Goal: Task Accomplishment & Management: Manage account settings

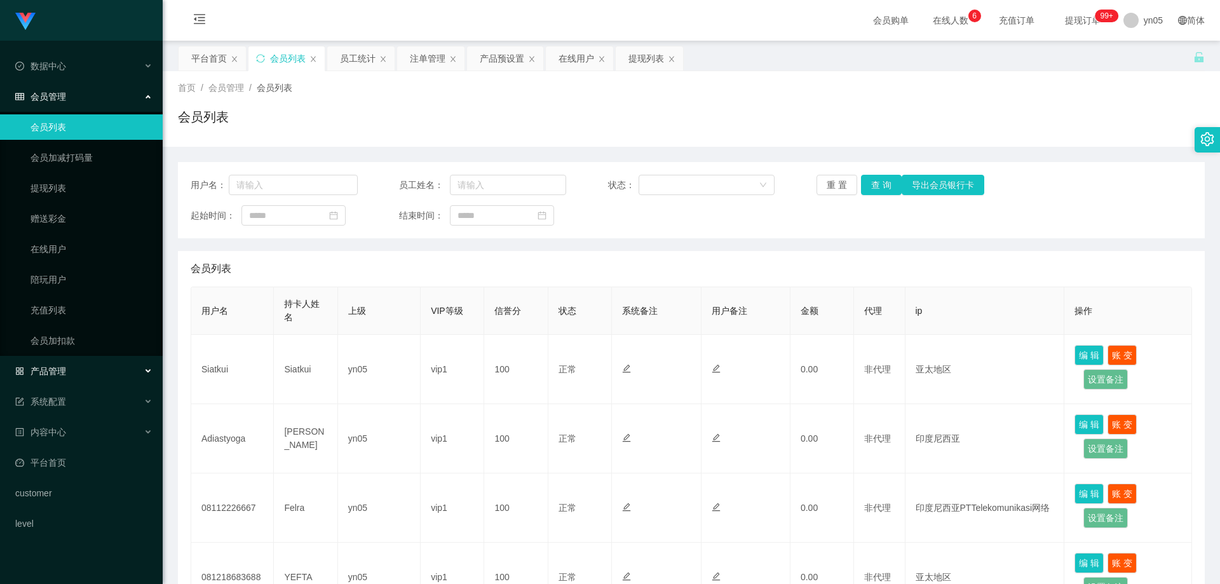
click at [69, 362] on div "产品管理" at bounding box center [81, 370] width 163 height 25
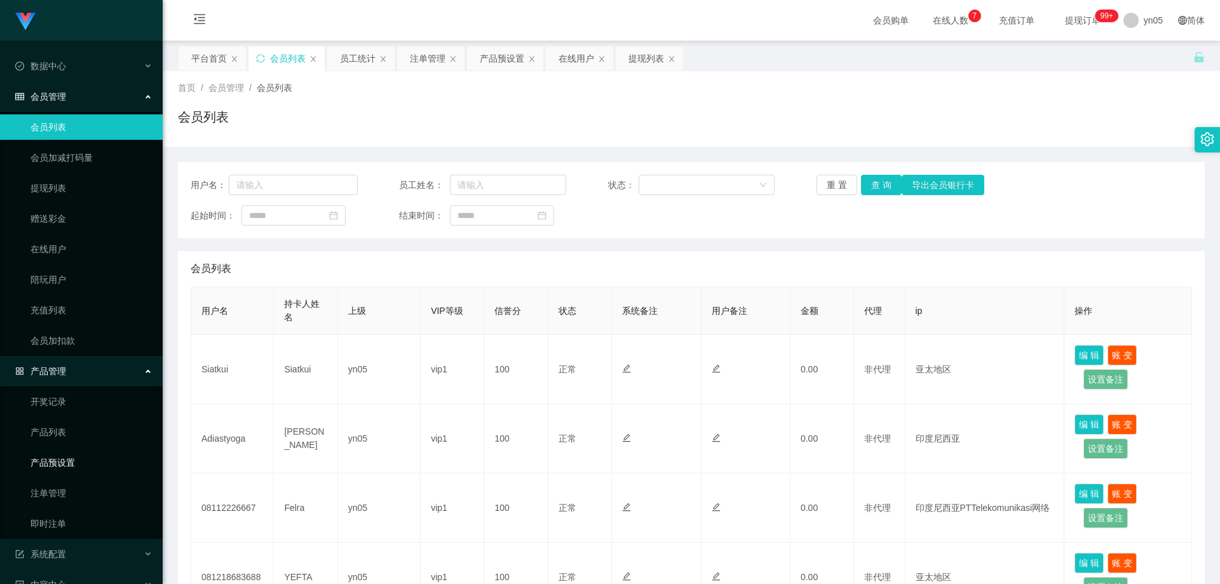
click at [72, 464] on link "产品预设置" at bounding box center [91, 462] width 122 height 25
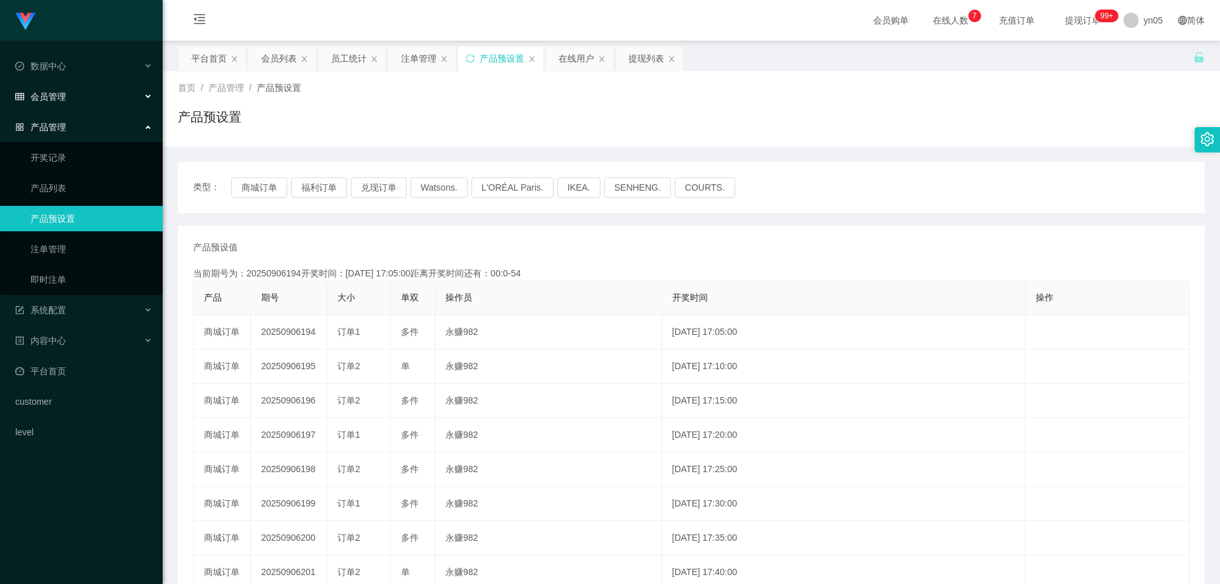
click at [71, 97] on div "会员管理" at bounding box center [81, 96] width 163 height 25
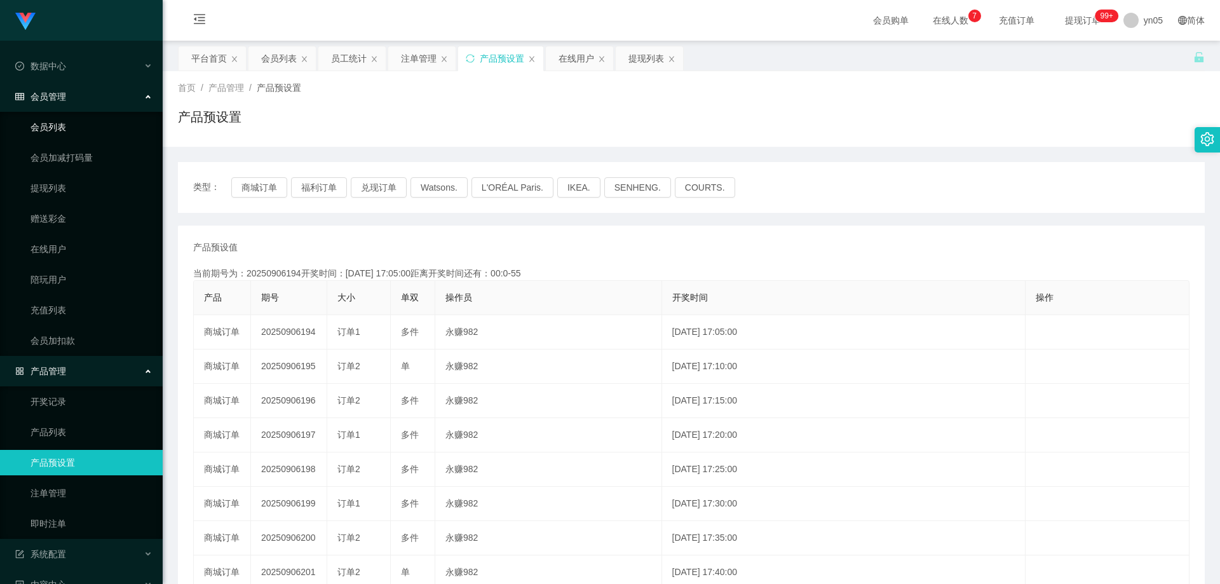
click at [62, 126] on link "会员列表" at bounding box center [91, 126] width 122 height 25
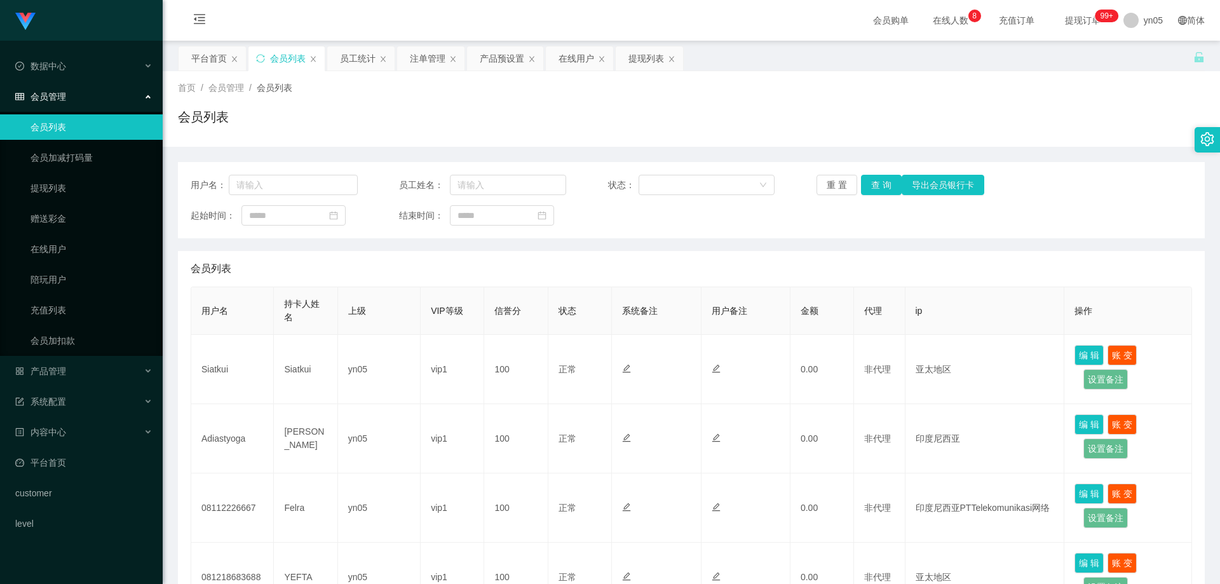
scroll to position [254, 0]
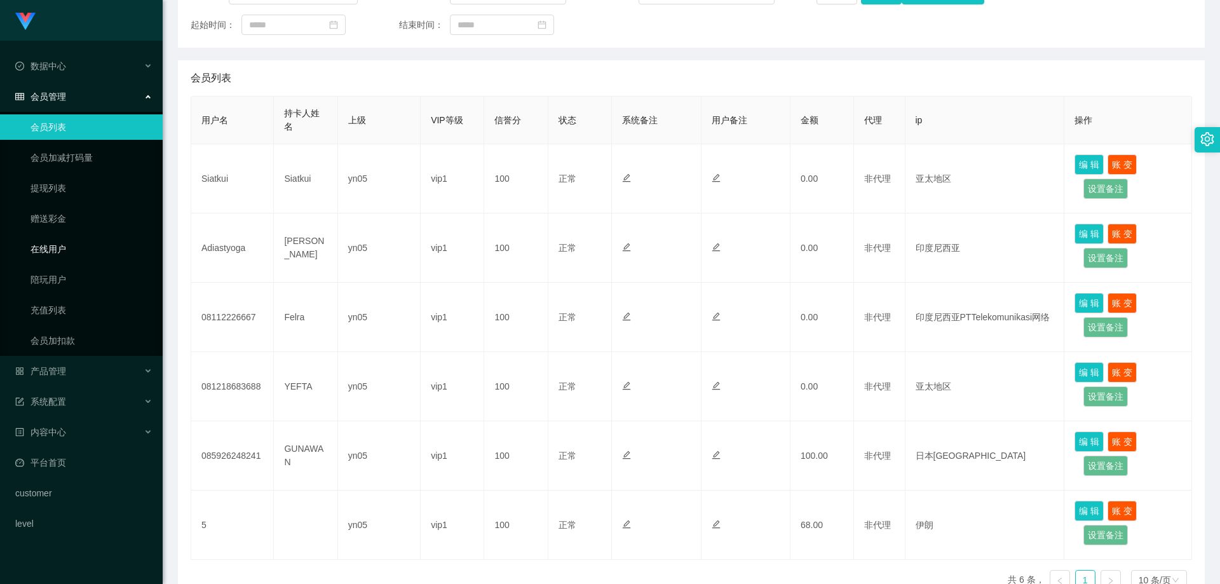
click at [69, 254] on link "在线用户" at bounding box center [91, 248] width 122 height 25
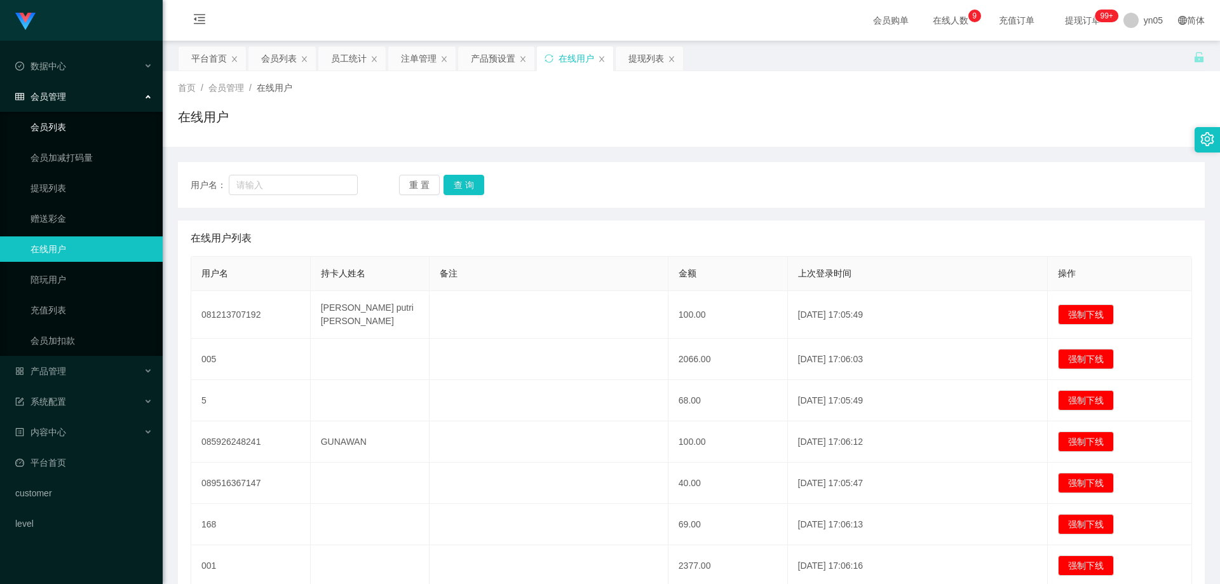
click at [60, 131] on link "会员列表" at bounding box center [91, 126] width 122 height 25
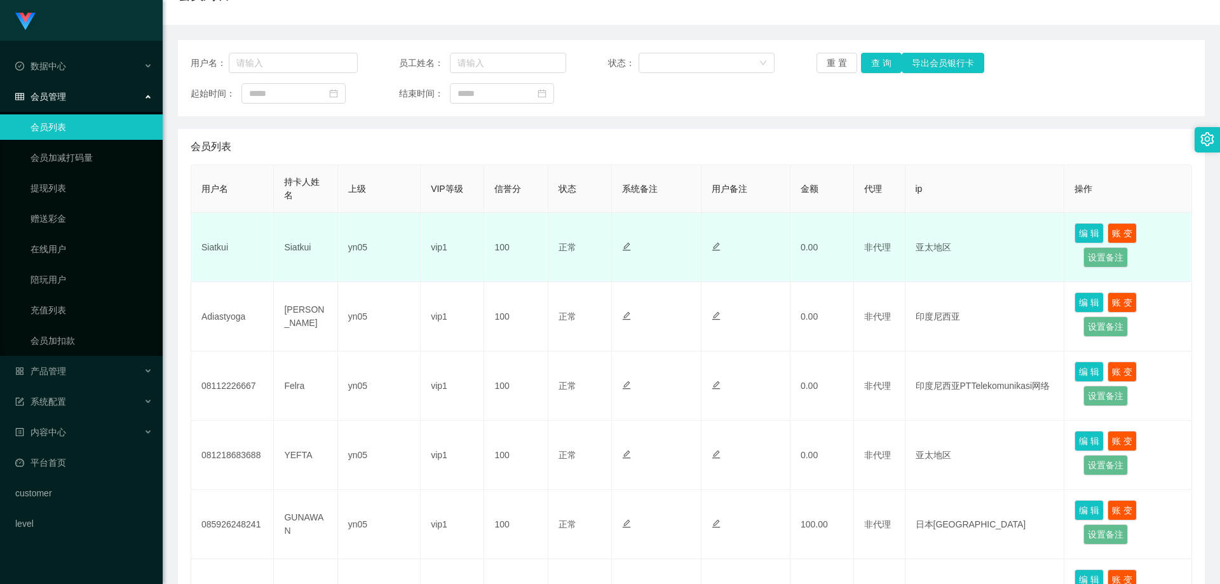
scroll to position [127, 0]
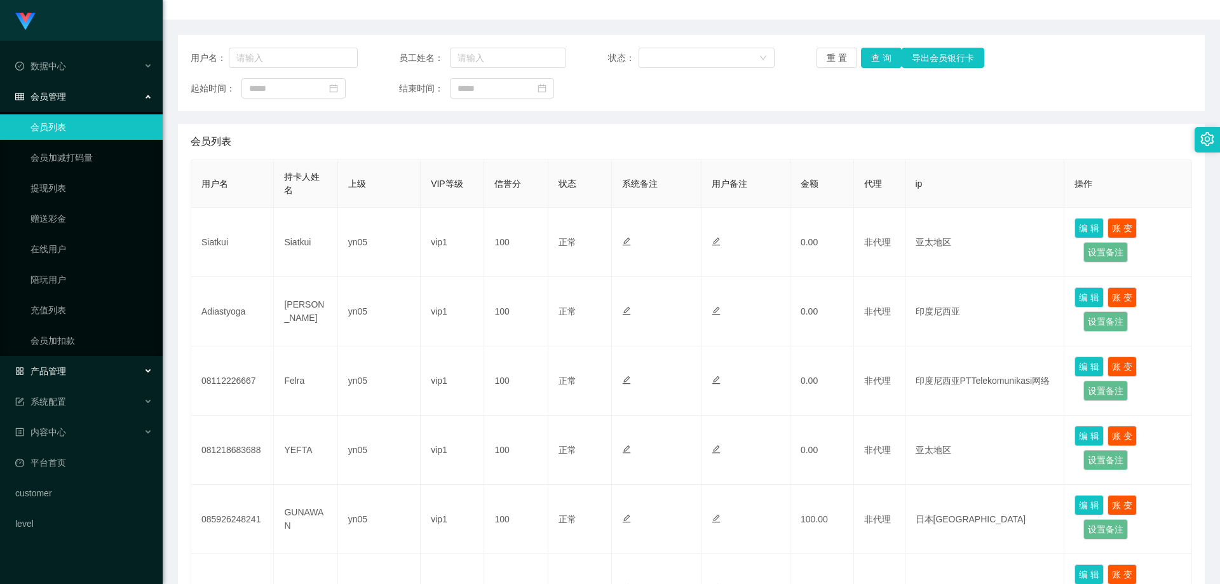
click at [51, 374] on span "产品管理" at bounding box center [40, 371] width 51 height 10
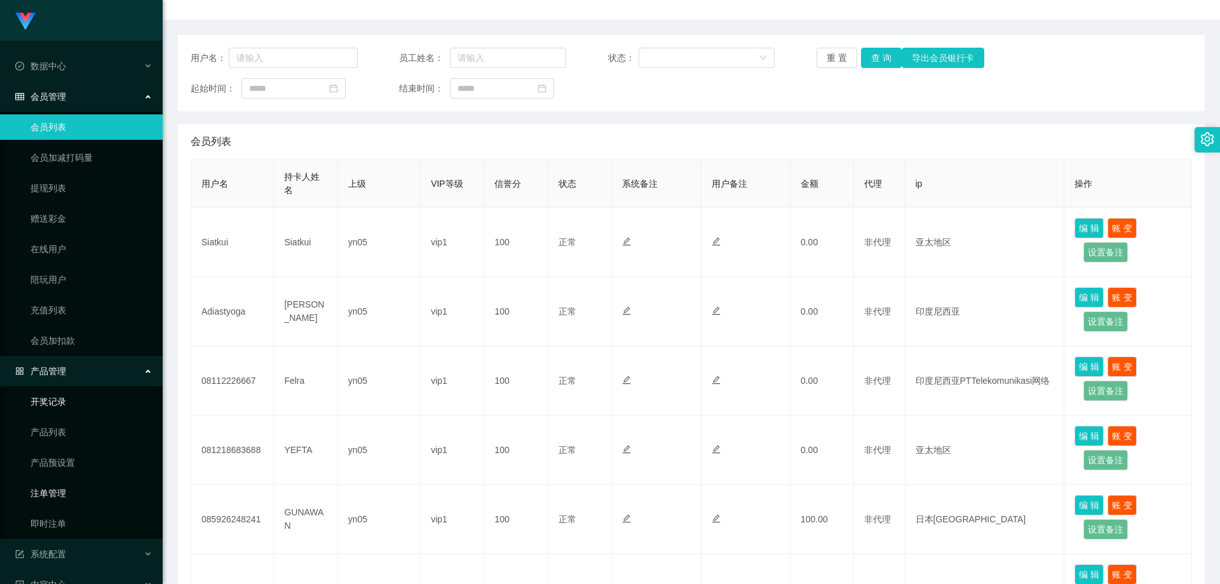
click at [71, 490] on link "注单管理" at bounding box center [91, 492] width 122 height 25
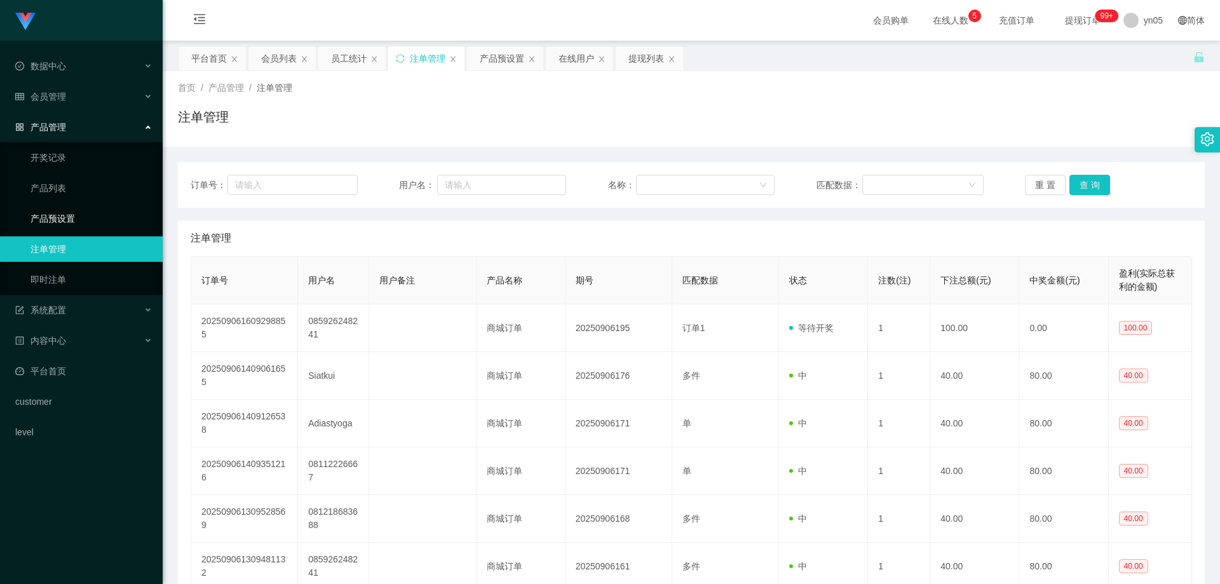
click at [77, 222] on link "产品预设置" at bounding box center [91, 218] width 122 height 25
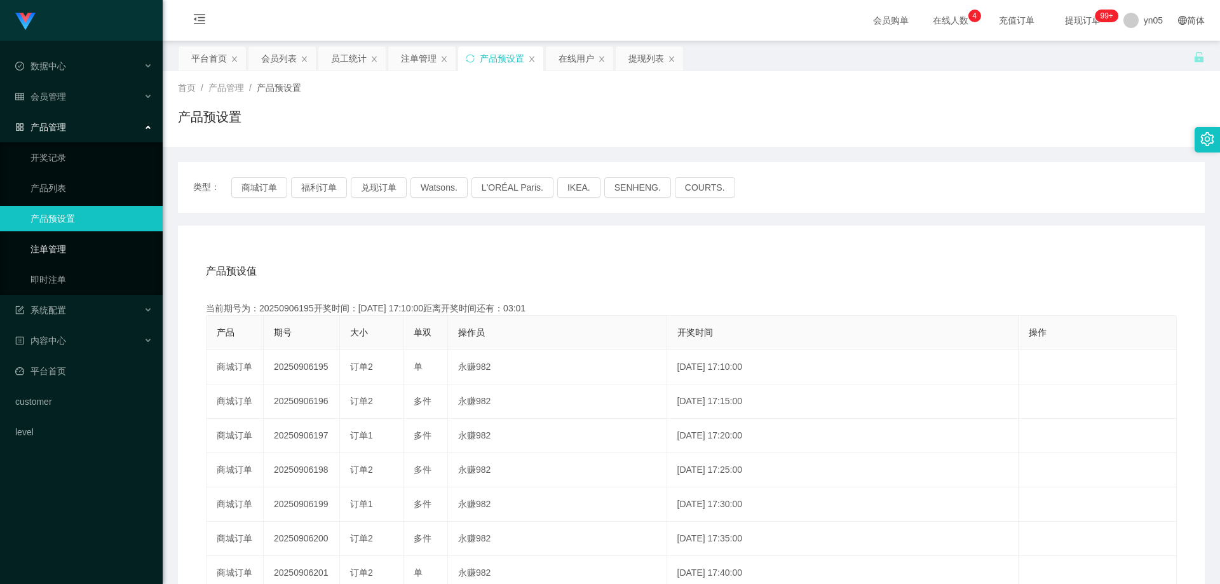
click at [54, 250] on link "注单管理" at bounding box center [91, 248] width 122 height 25
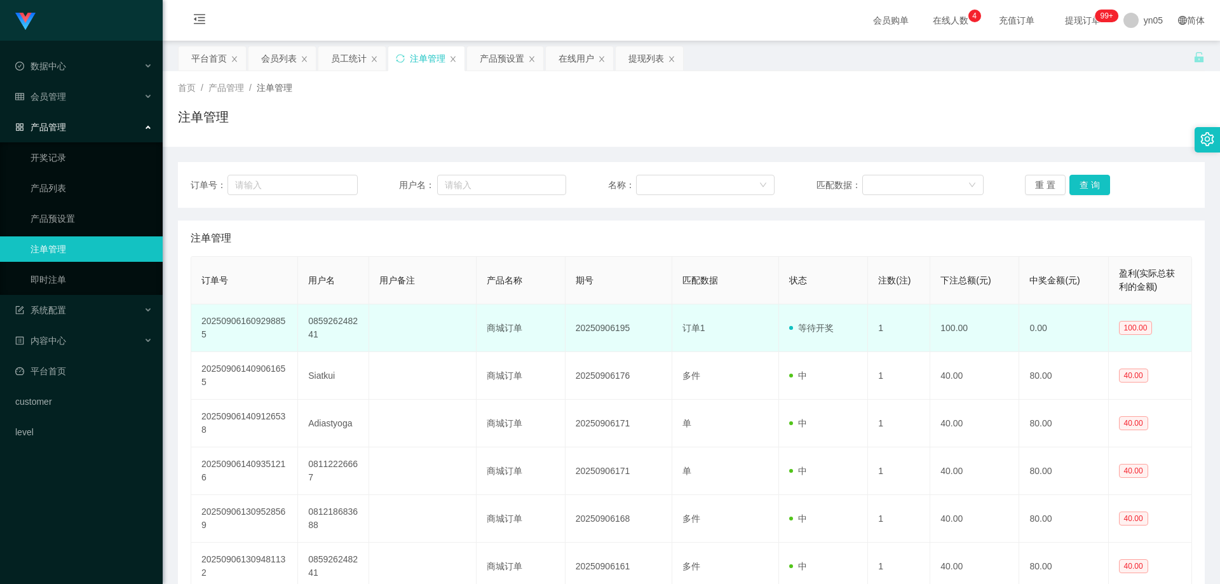
click at [321, 323] on td "085926248241" at bounding box center [333, 328] width 71 height 48
copy td "085926248241"
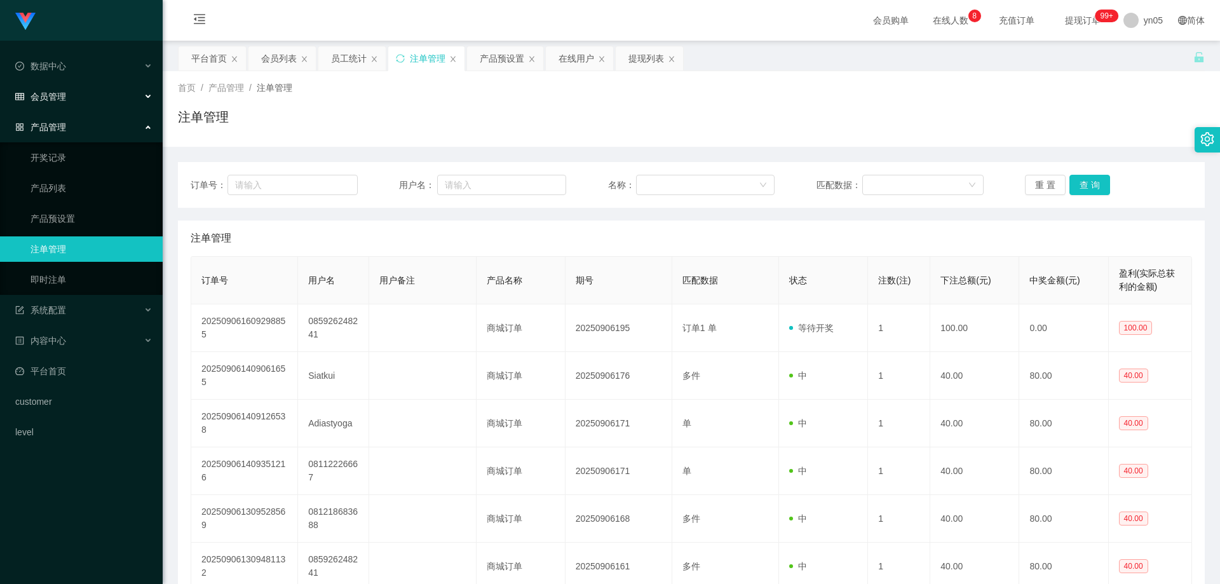
drag, startPoint x: 69, startPoint y: 94, endPoint x: 69, endPoint y: 111, distance: 17.2
click at [69, 94] on div "会员管理" at bounding box center [81, 96] width 163 height 25
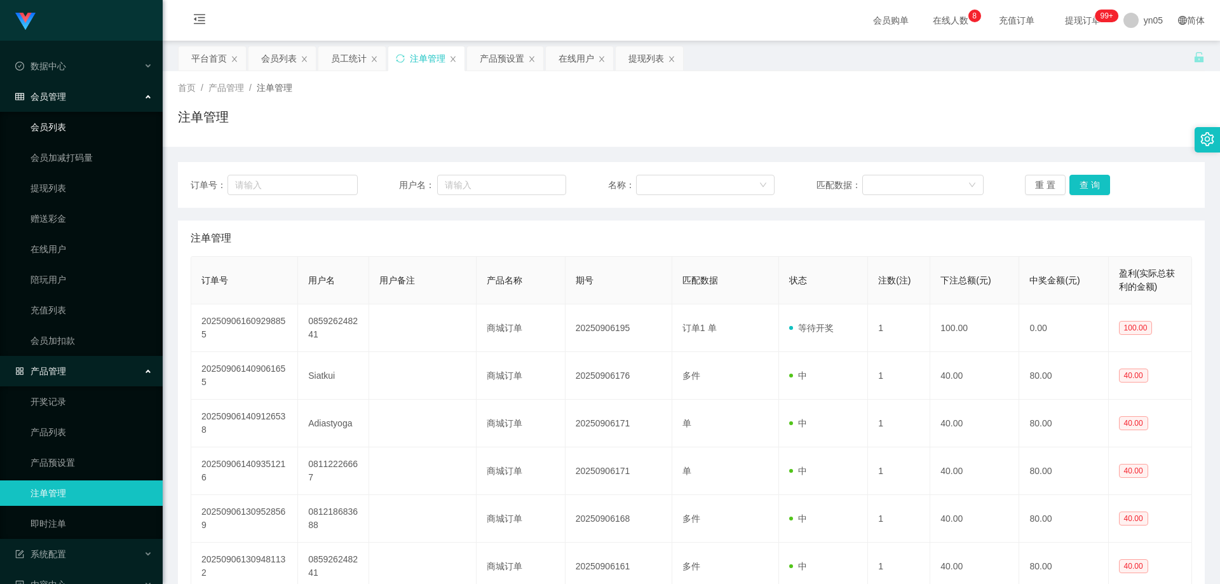
click at [70, 122] on link "会员列表" at bounding box center [91, 126] width 122 height 25
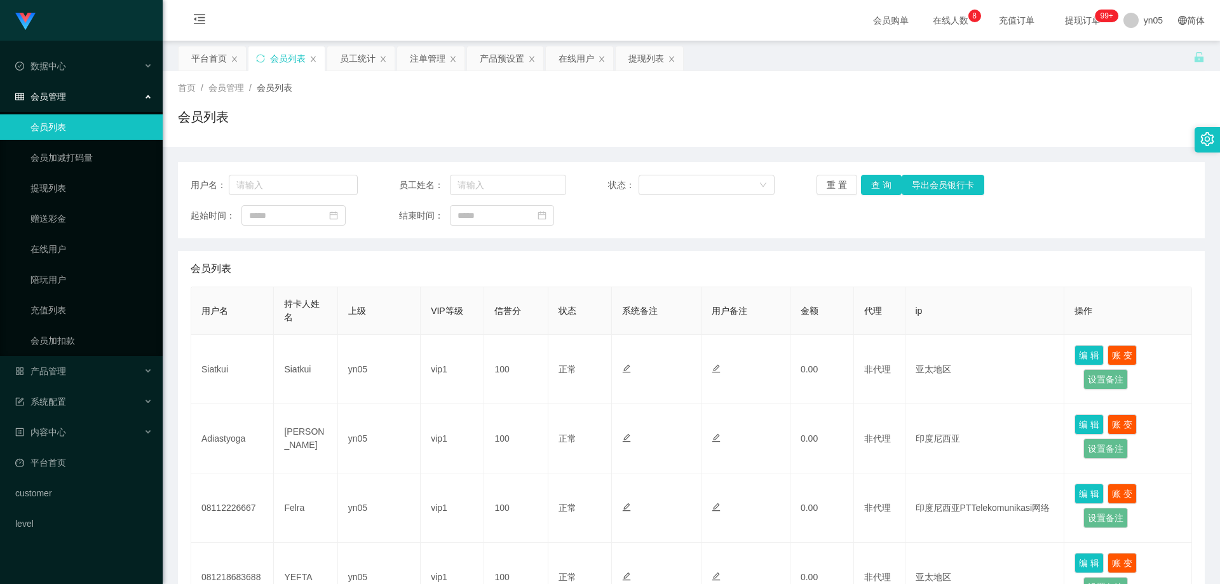
scroll to position [266, 0]
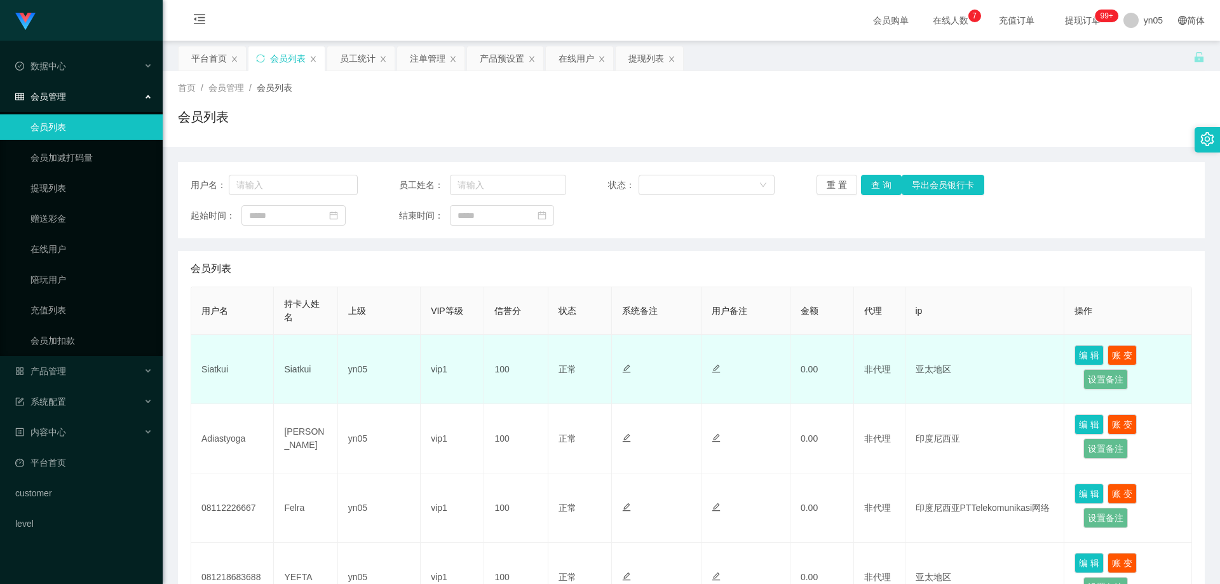
scroll to position [254, 0]
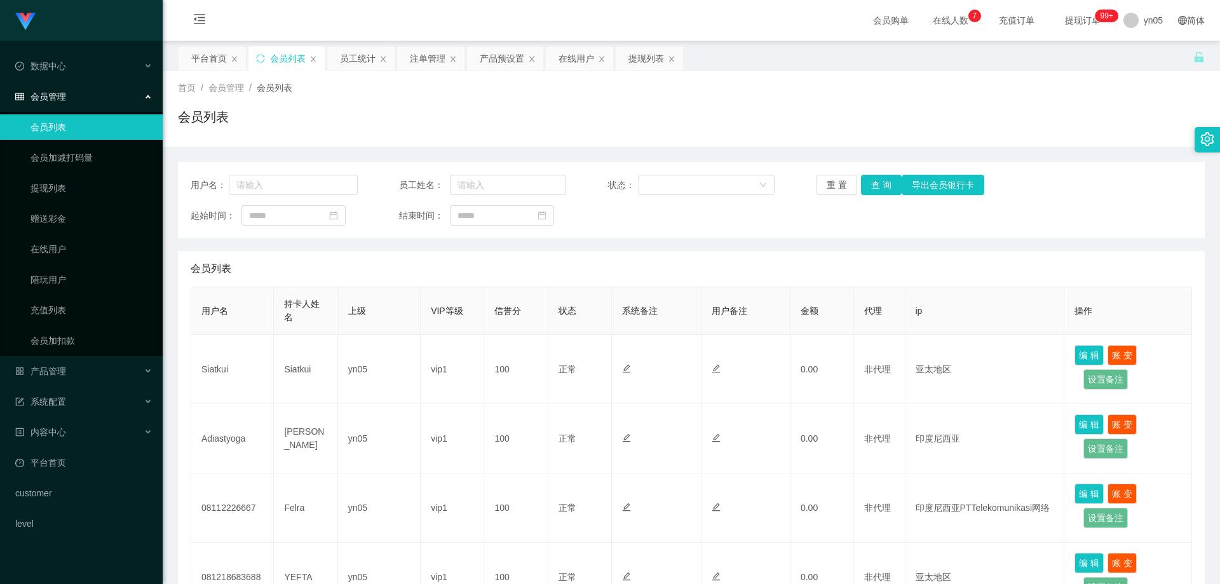
scroll to position [254, 0]
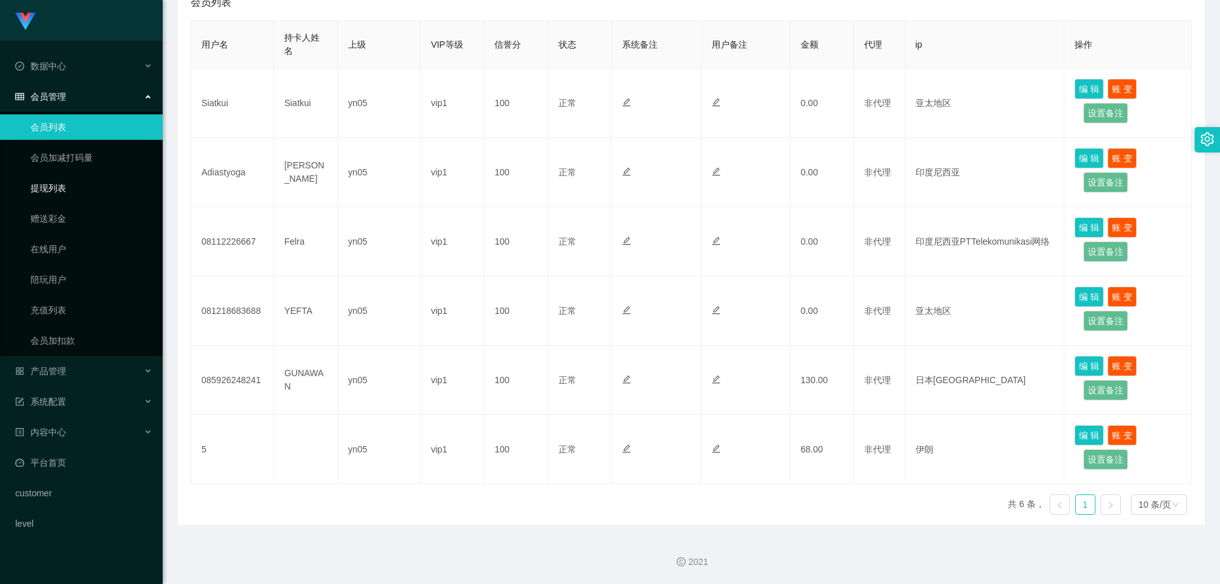
click at [67, 187] on link "提现列表" at bounding box center [91, 187] width 122 height 25
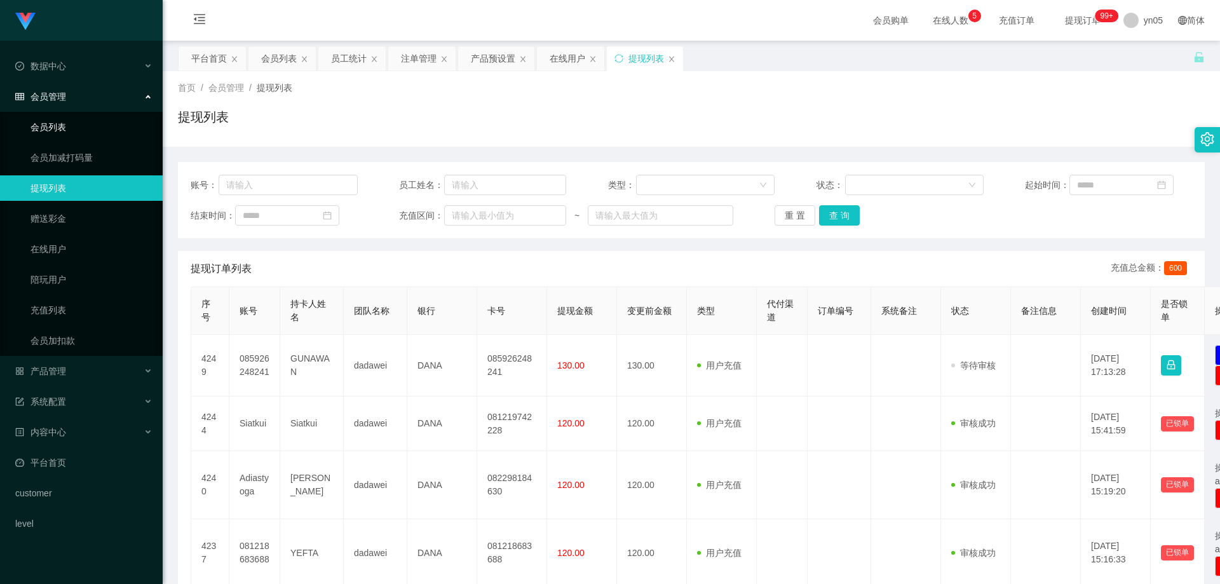
scroll to position [239, 0]
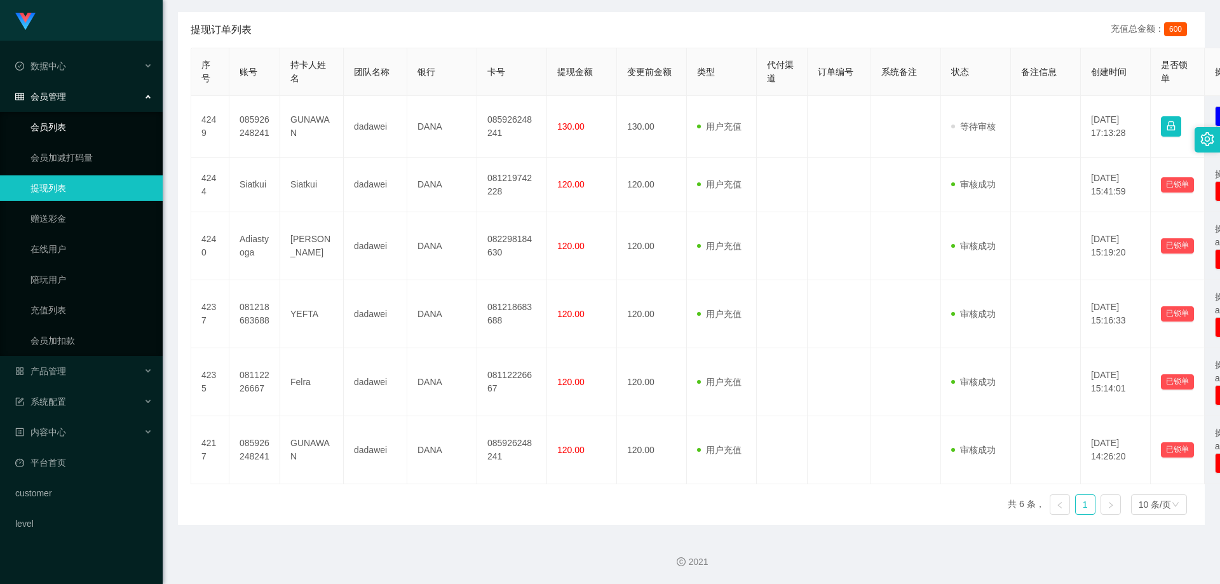
drag, startPoint x: 0, startPoint y: 0, endPoint x: 90, endPoint y: 130, distance: 157.5
click at [90, 130] on link "会员列表" at bounding box center [91, 126] width 122 height 25
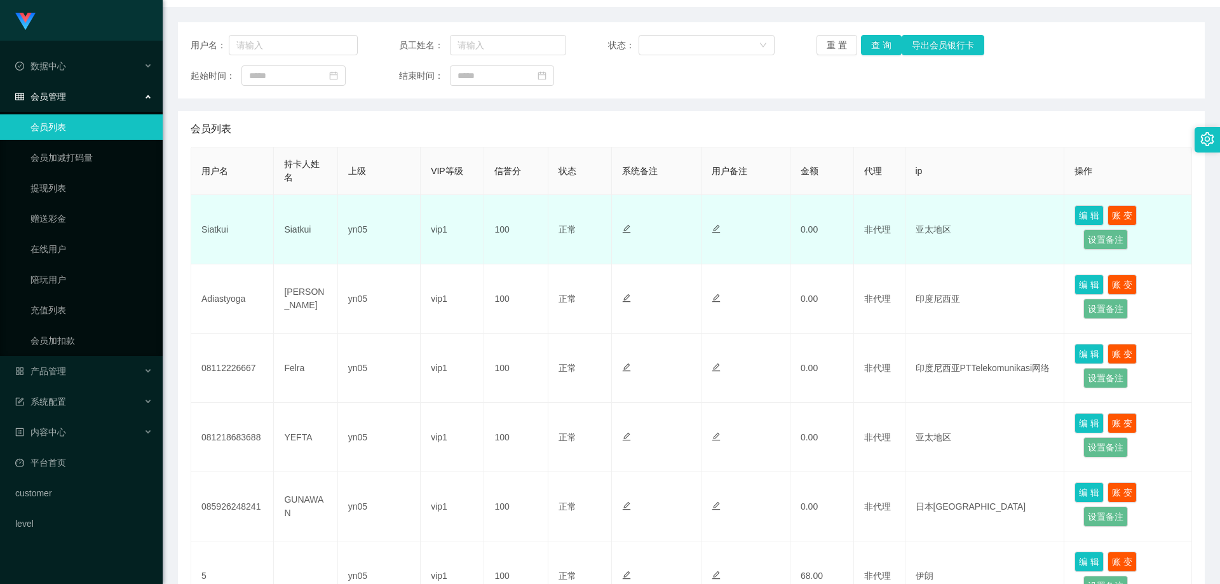
scroll to position [139, 0]
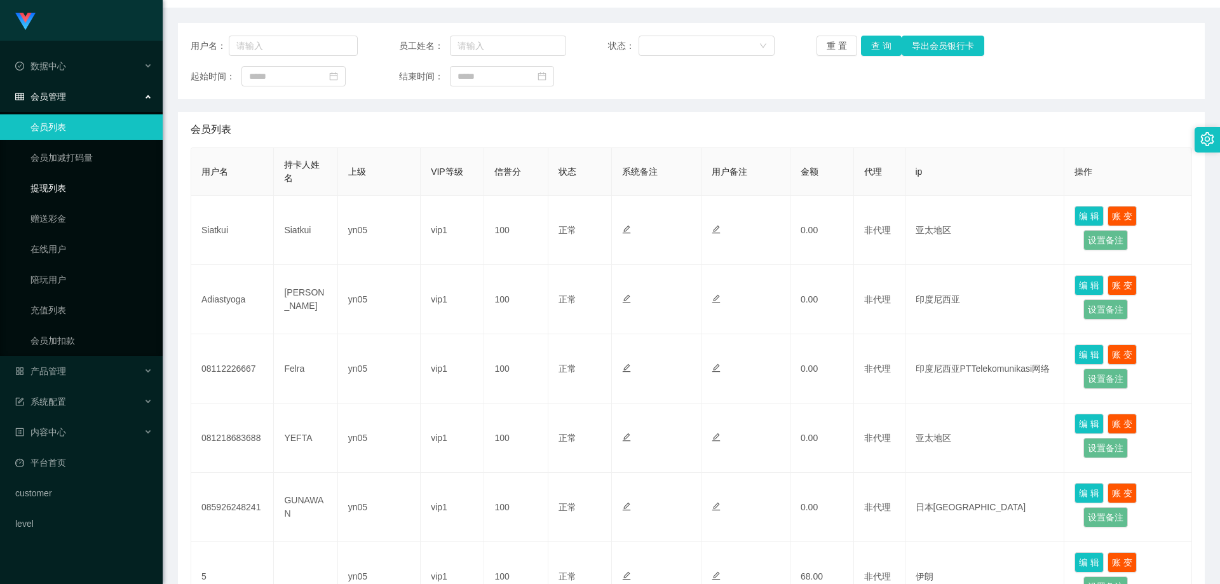
click at [58, 182] on link "提现列表" at bounding box center [91, 187] width 122 height 25
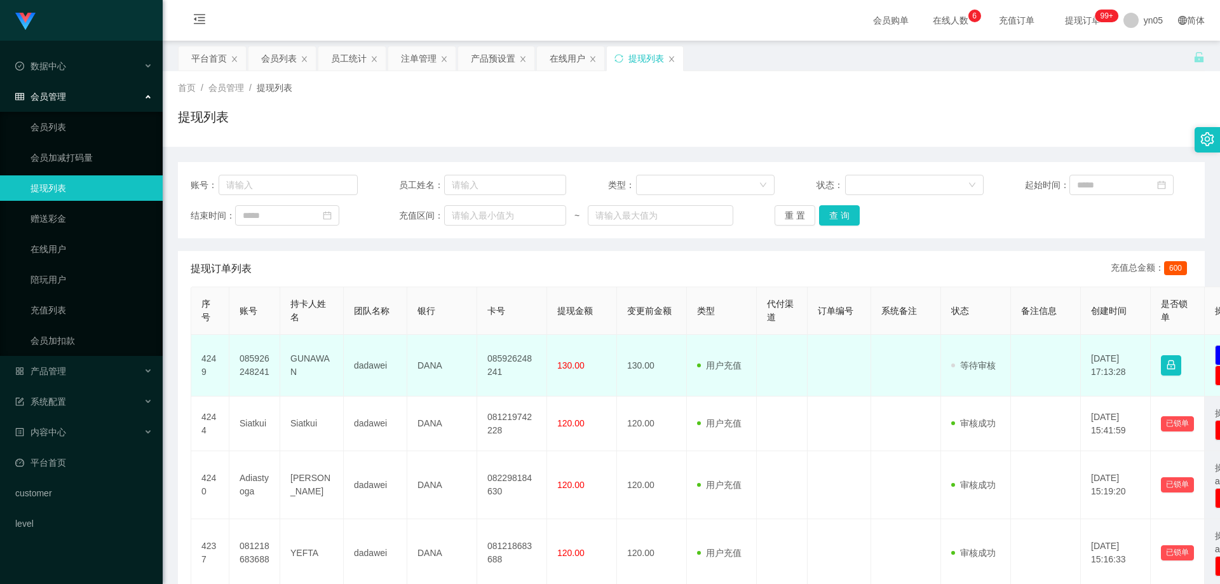
click at [260, 361] on td "085926248241" at bounding box center [254, 366] width 51 height 62
copy td "085926248241"
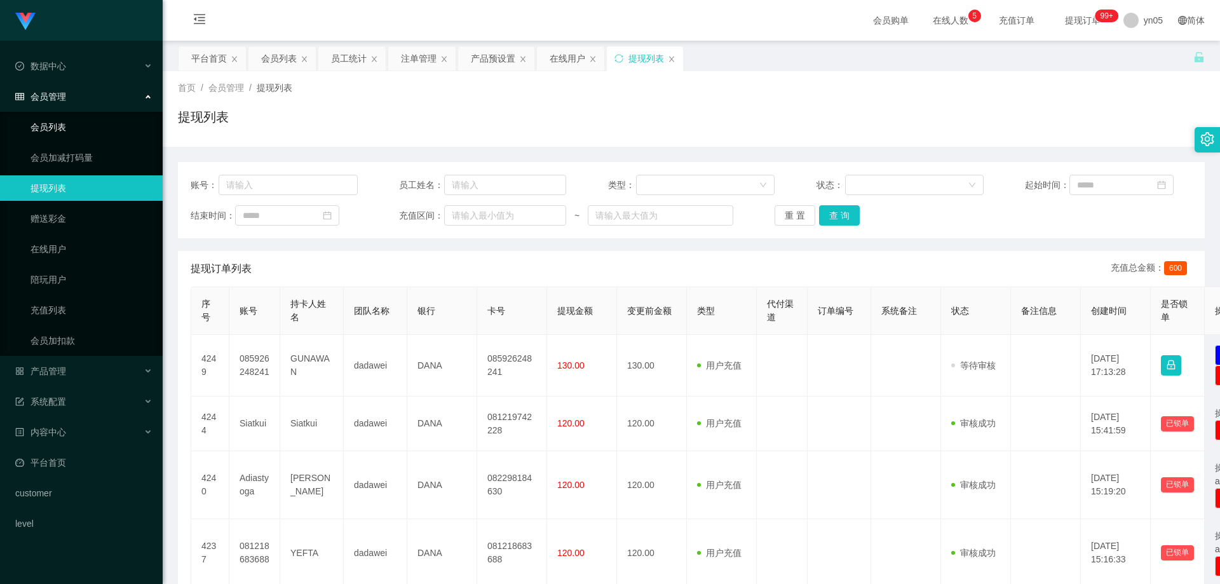
click at [67, 128] on link "会员列表" at bounding box center [91, 126] width 122 height 25
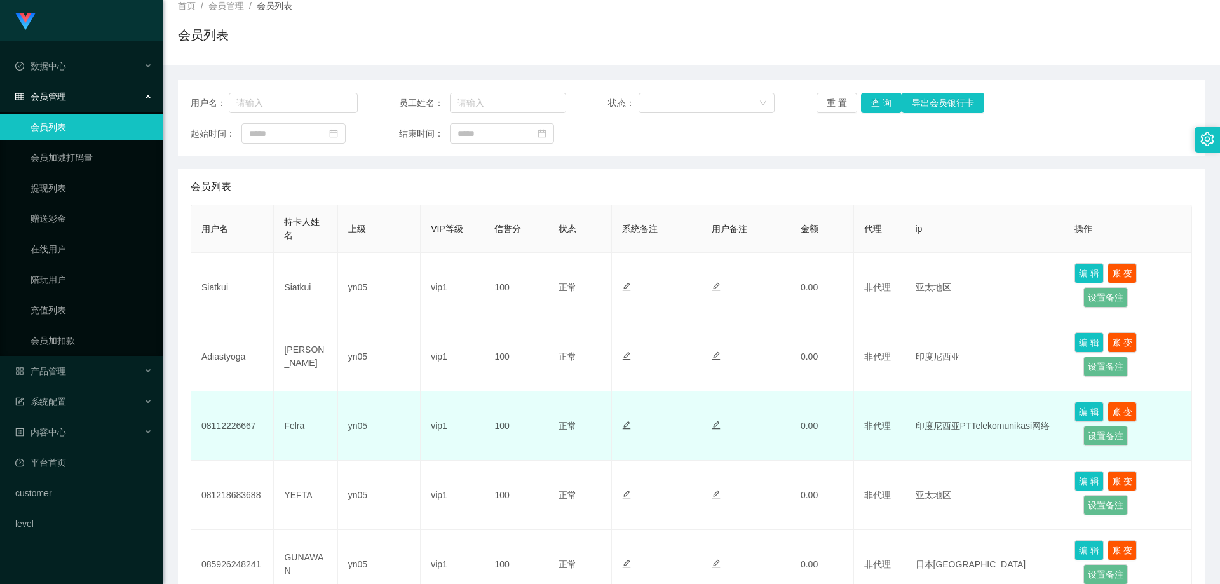
scroll to position [254, 0]
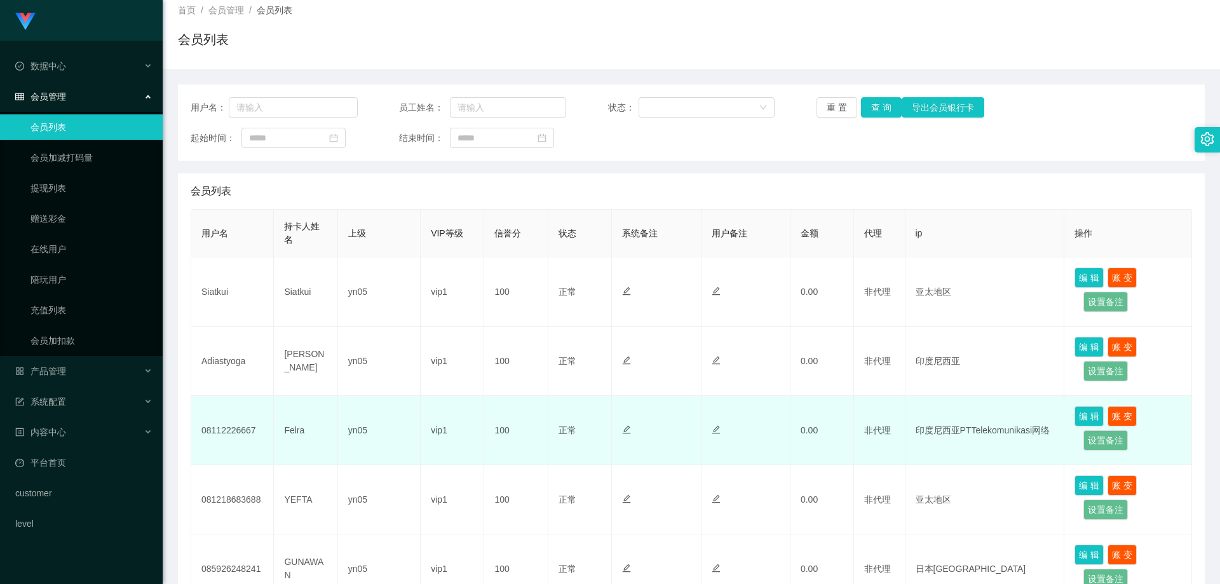
scroll to position [254, 0]
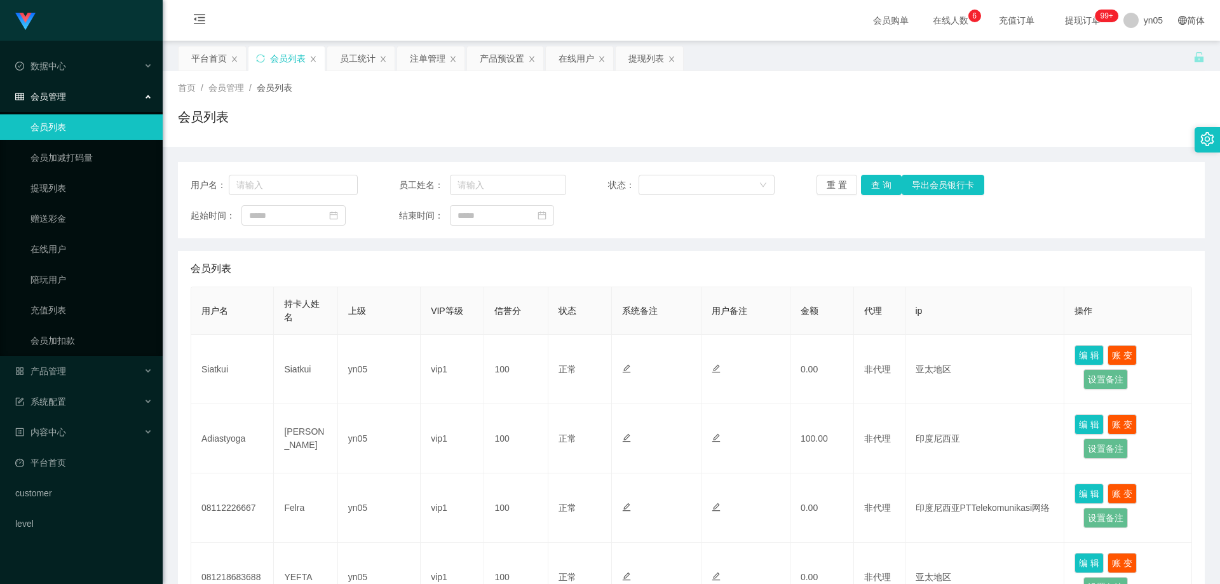
scroll to position [127, 0]
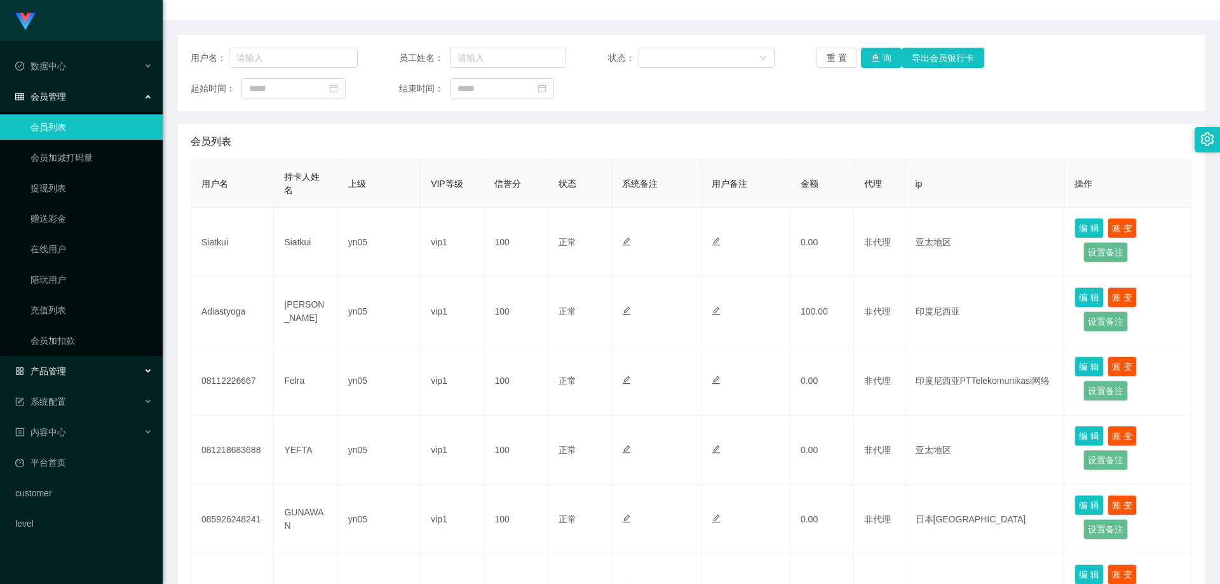
click at [67, 374] on div "产品管理" at bounding box center [81, 370] width 163 height 25
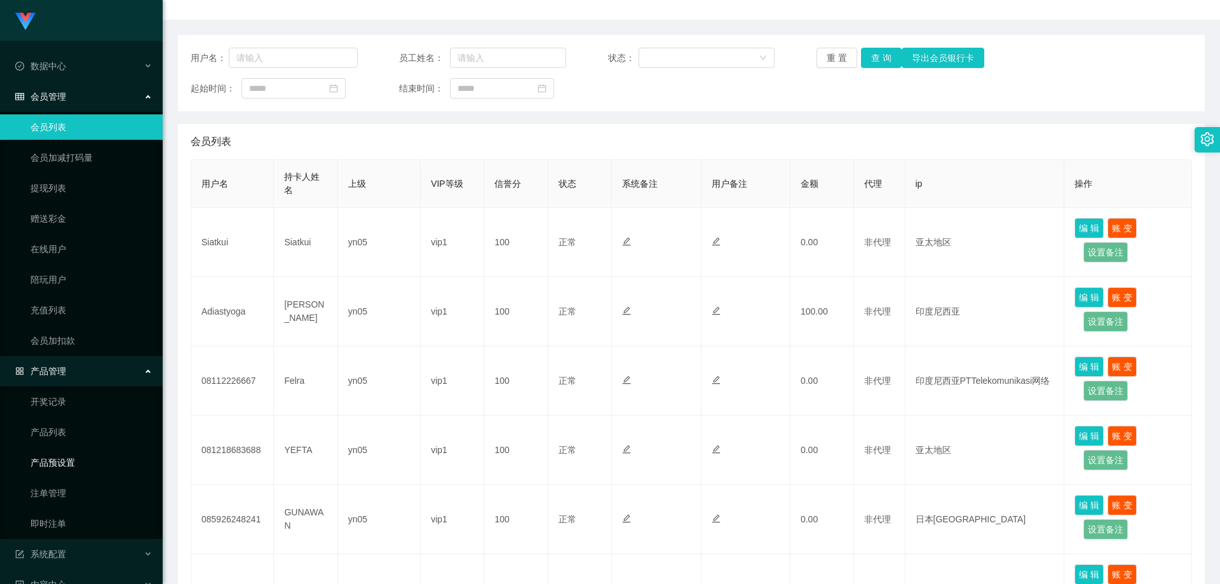
click at [72, 468] on link "产品预设置" at bounding box center [91, 462] width 122 height 25
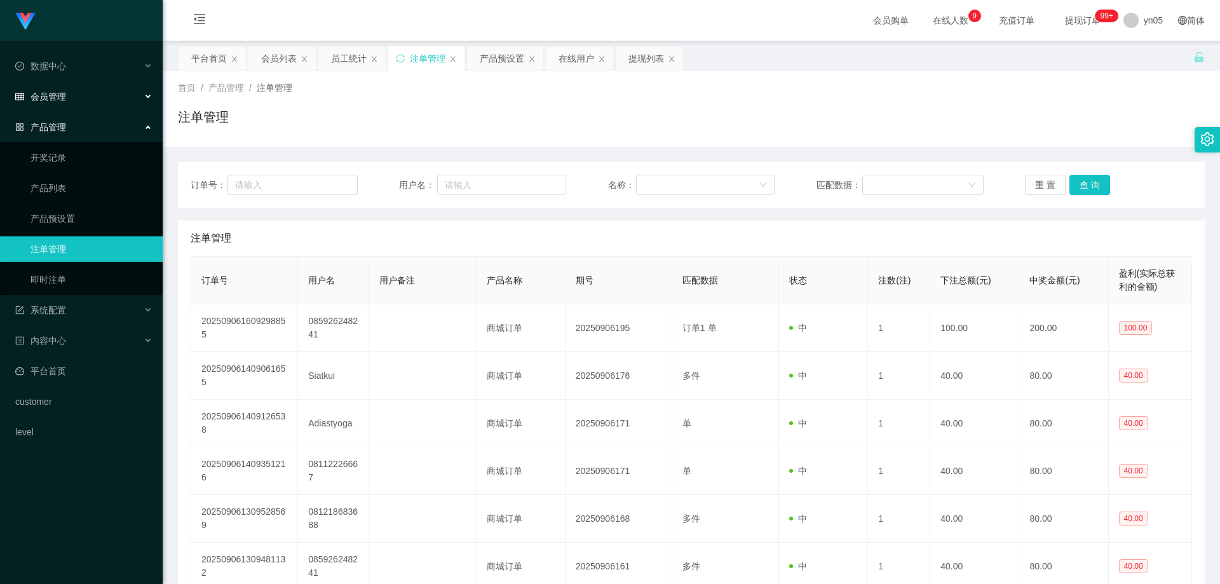
click at [60, 93] on span "会员管理" at bounding box center [40, 96] width 51 height 10
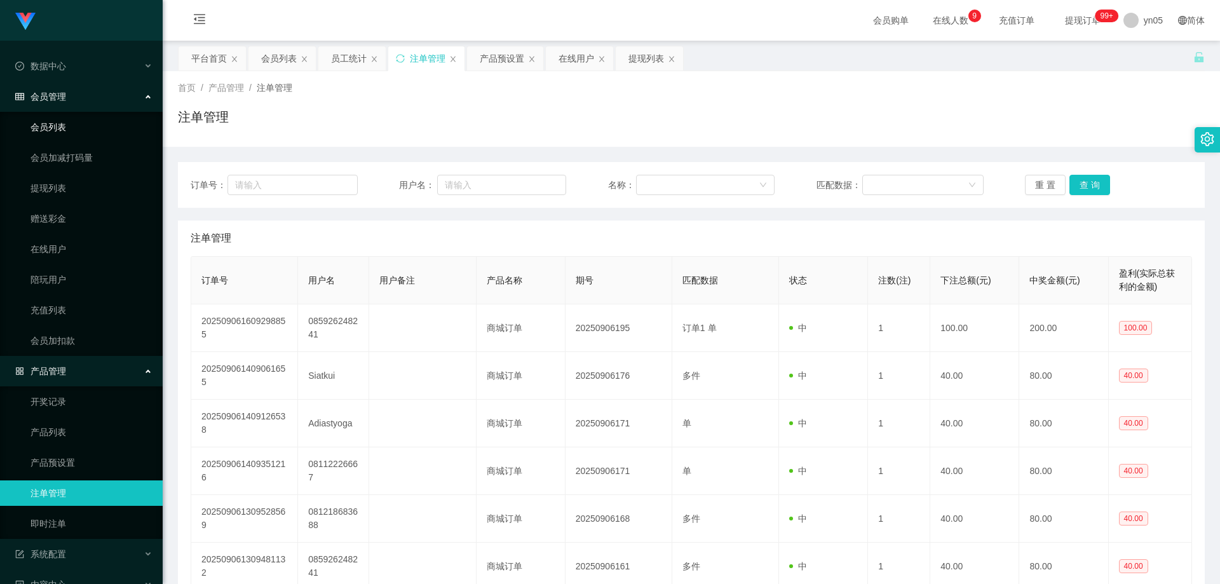
click at [62, 128] on link "会员列表" at bounding box center [91, 126] width 122 height 25
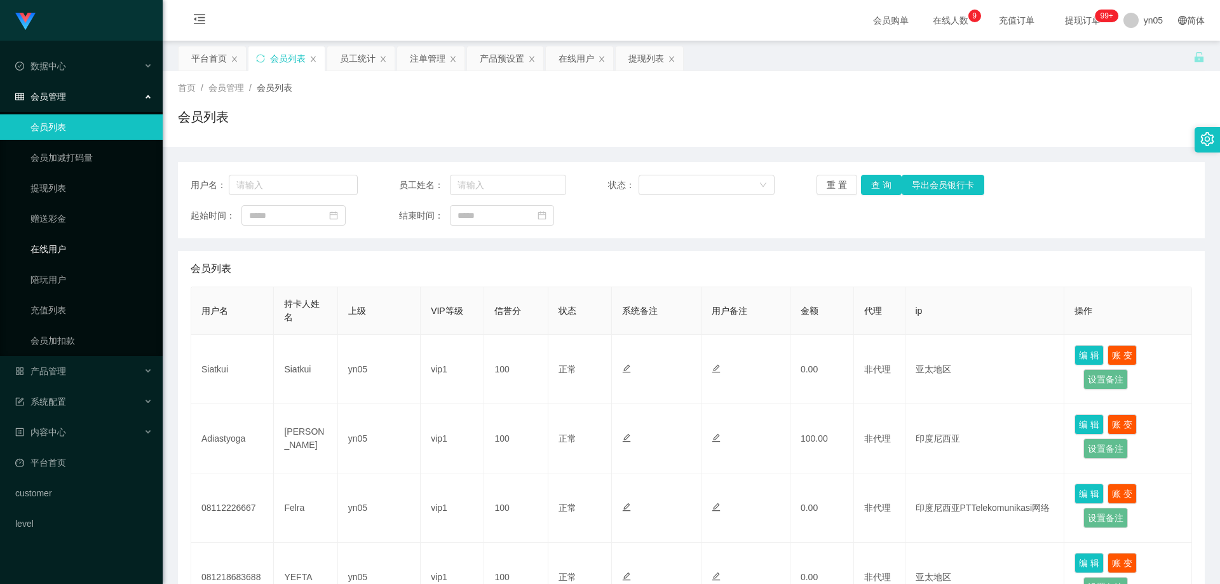
click at [46, 250] on link "在线用户" at bounding box center [91, 248] width 122 height 25
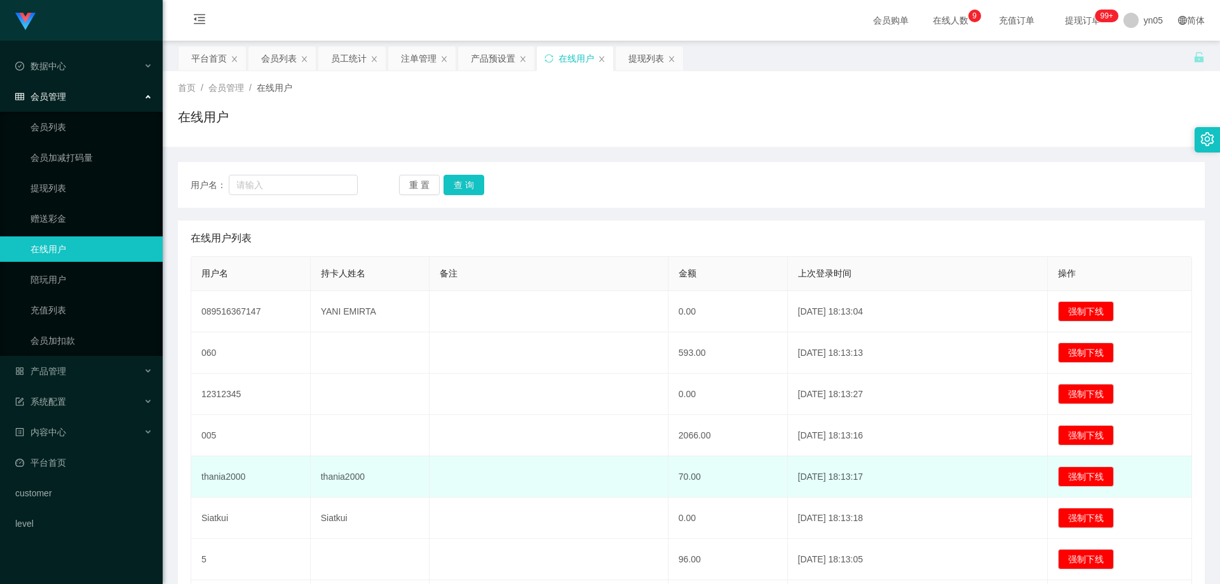
scroll to position [178, 0]
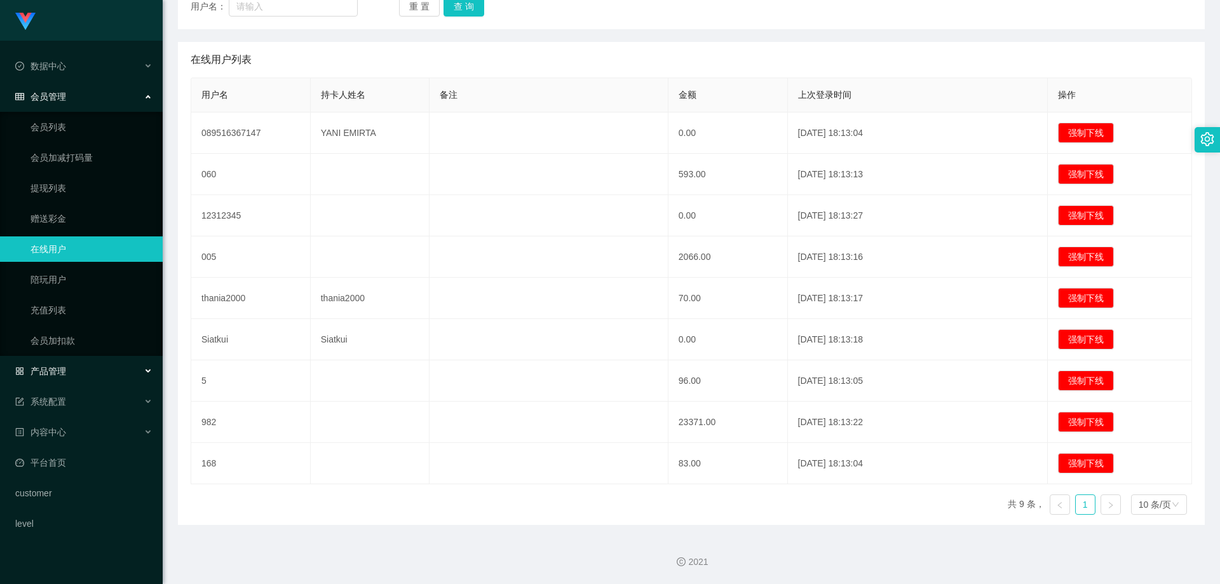
click at [57, 363] on div "产品管理" at bounding box center [81, 370] width 163 height 25
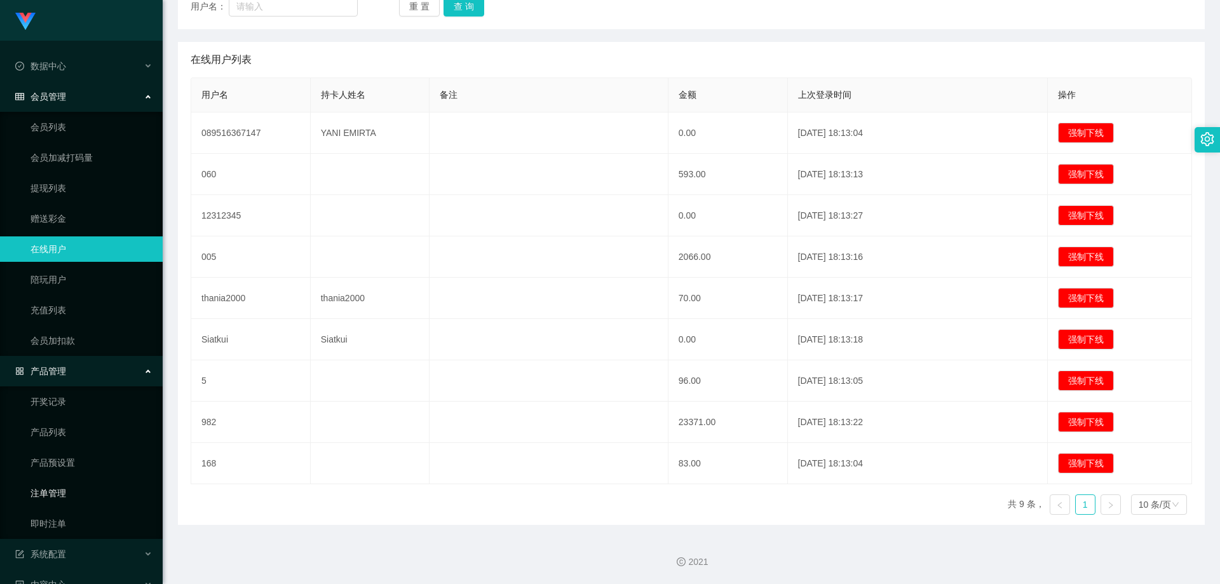
click at [63, 488] on link "注单管理" at bounding box center [91, 492] width 122 height 25
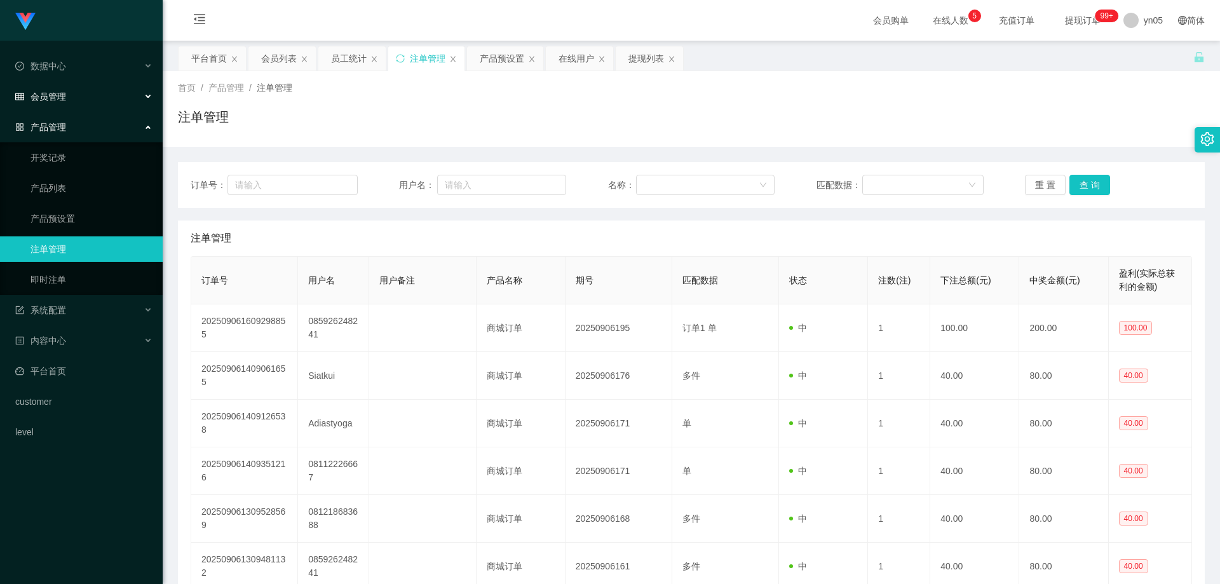
click at [58, 87] on div "会员管理" at bounding box center [81, 96] width 163 height 25
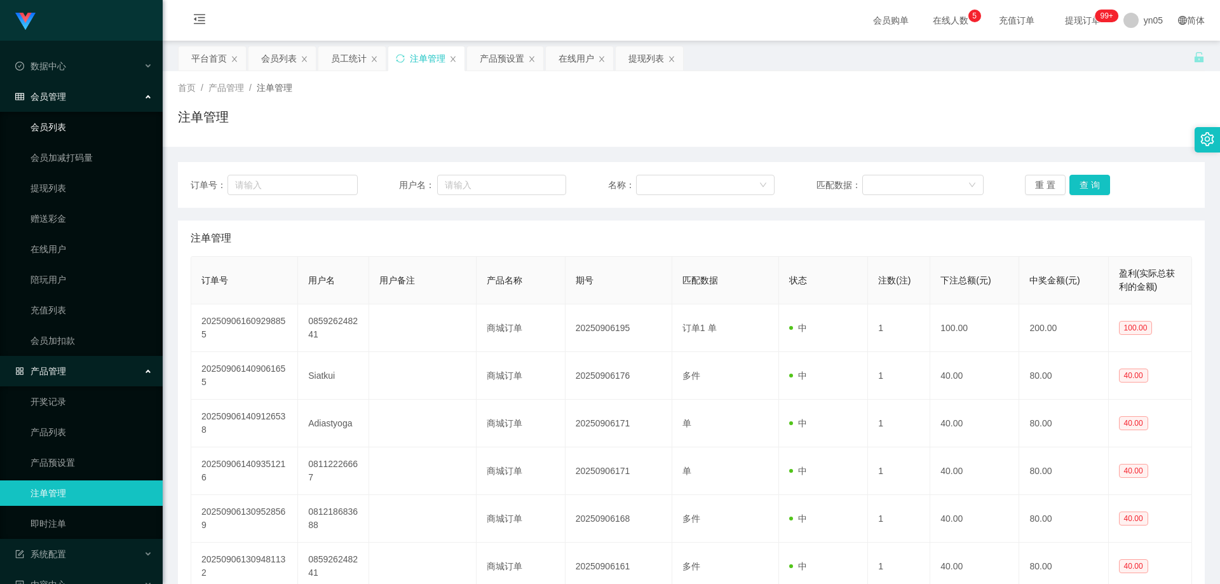
click at [60, 119] on link "会员列表" at bounding box center [91, 126] width 122 height 25
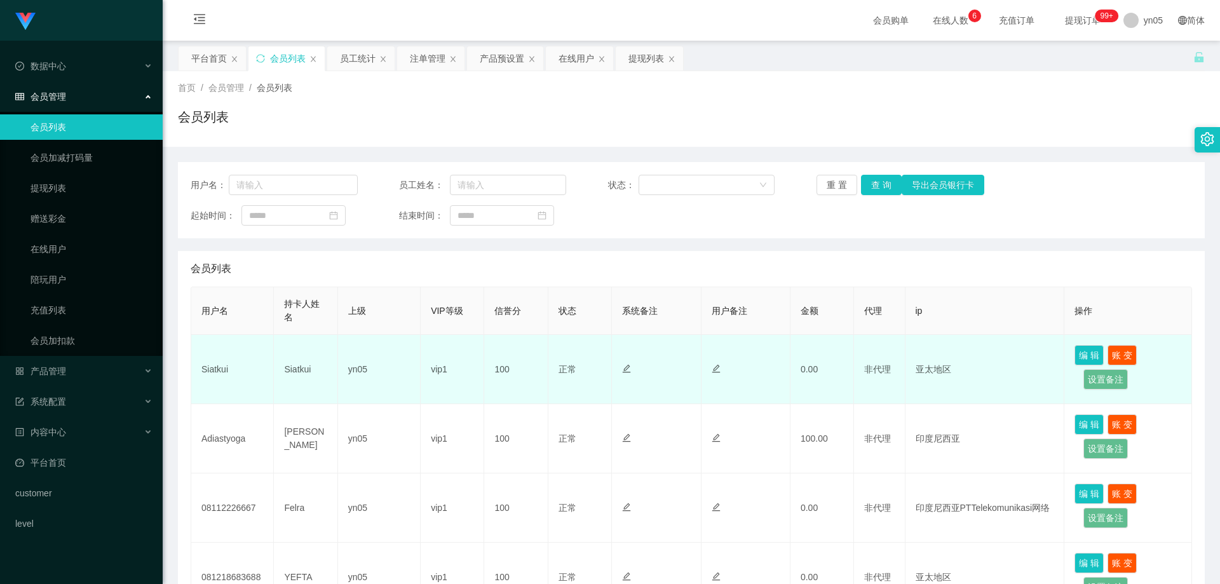
click at [226, 372] on td "Siatkui" at bounding box center [232, 369] width 83 height 69
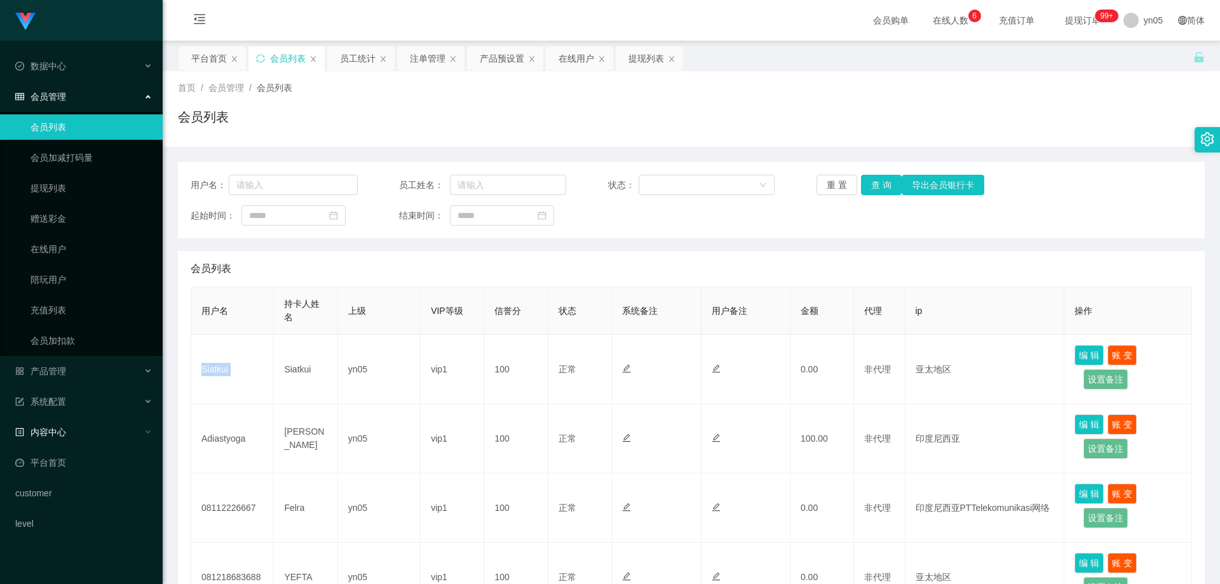
copy td "Siatkui"
click at [64, 367] on span "产品管理" at bounding box center [40, 371] width 51 height 10
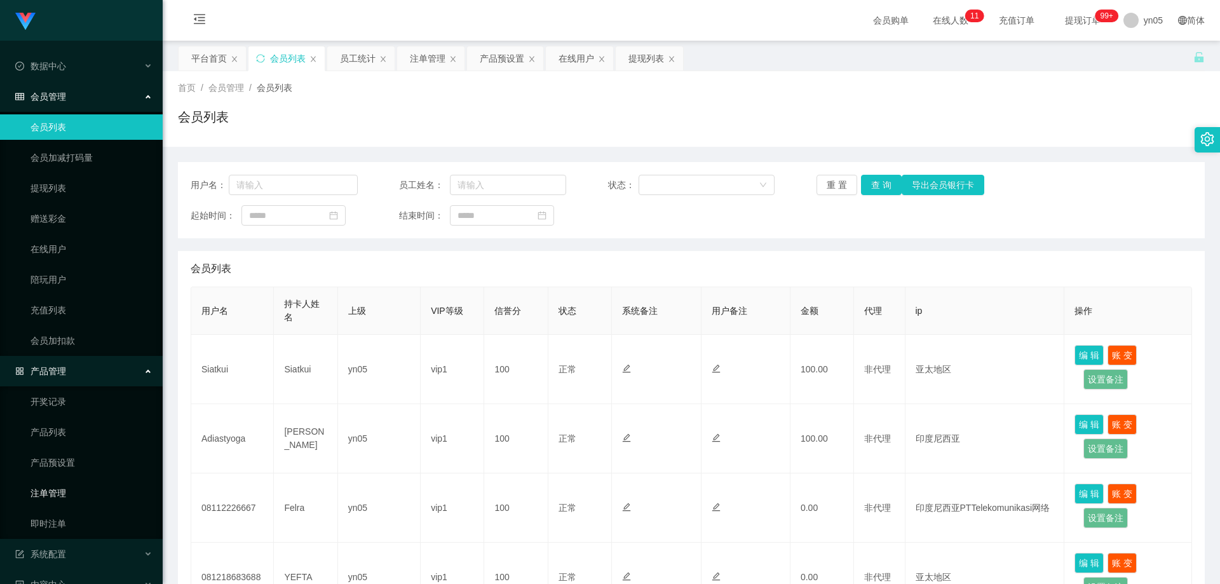
click at [57, 494] on link "注单管理" at bounding box center [91, 492] width 122 height 25
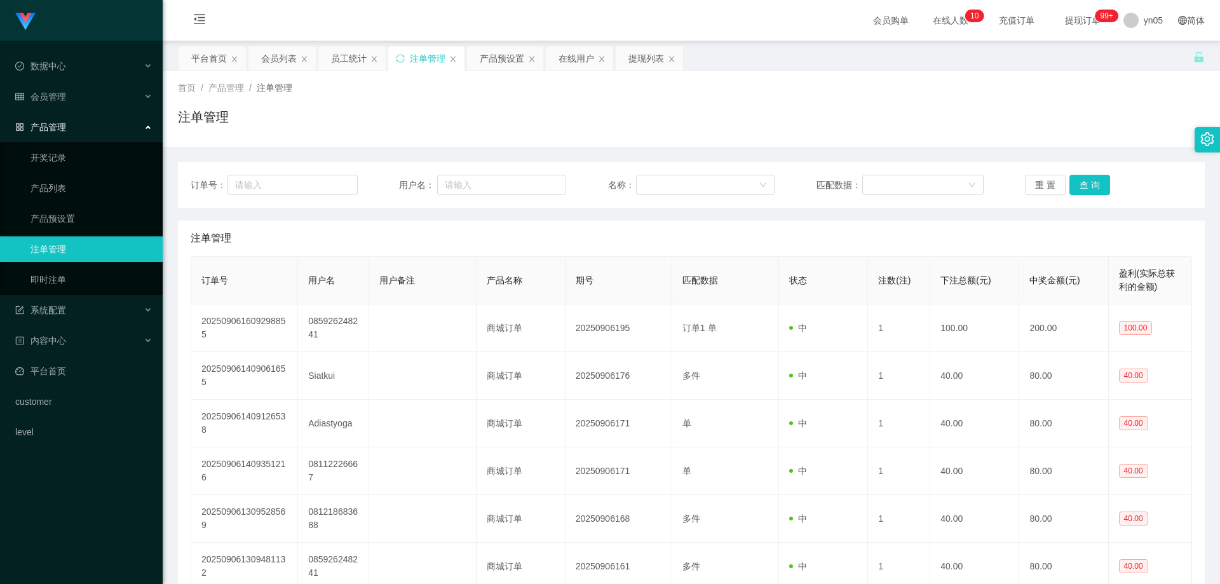
click at [73, 130] on div "产品管理" at bounding box center [81, 126] width 163 height 25
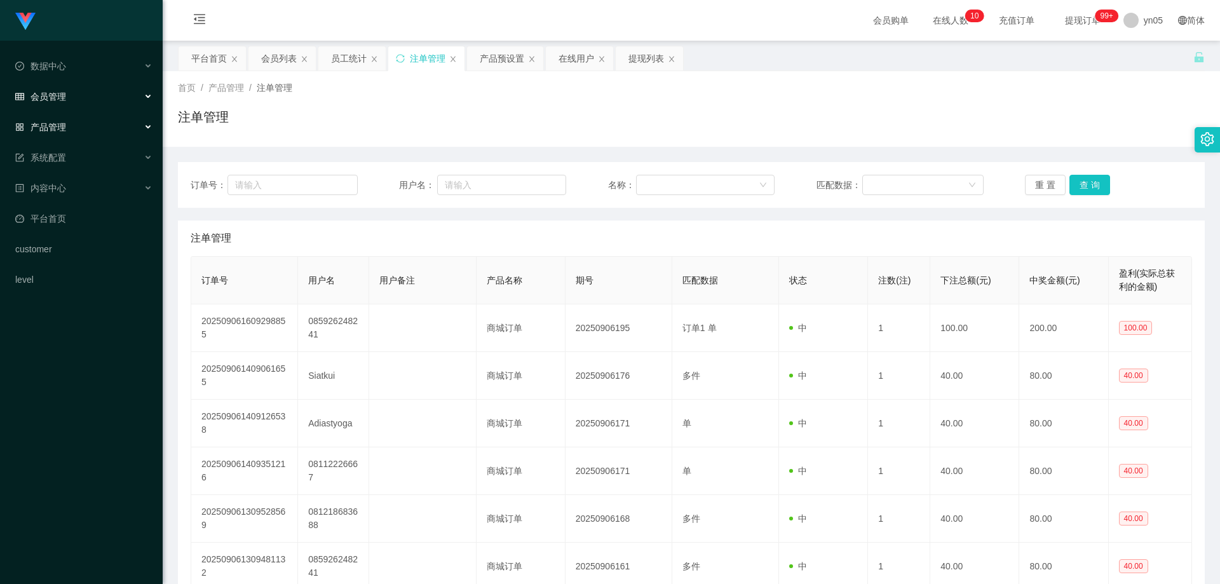
click at [69, 104] on div "会员管理" at bounding box center [81, 96] width 163 height 25
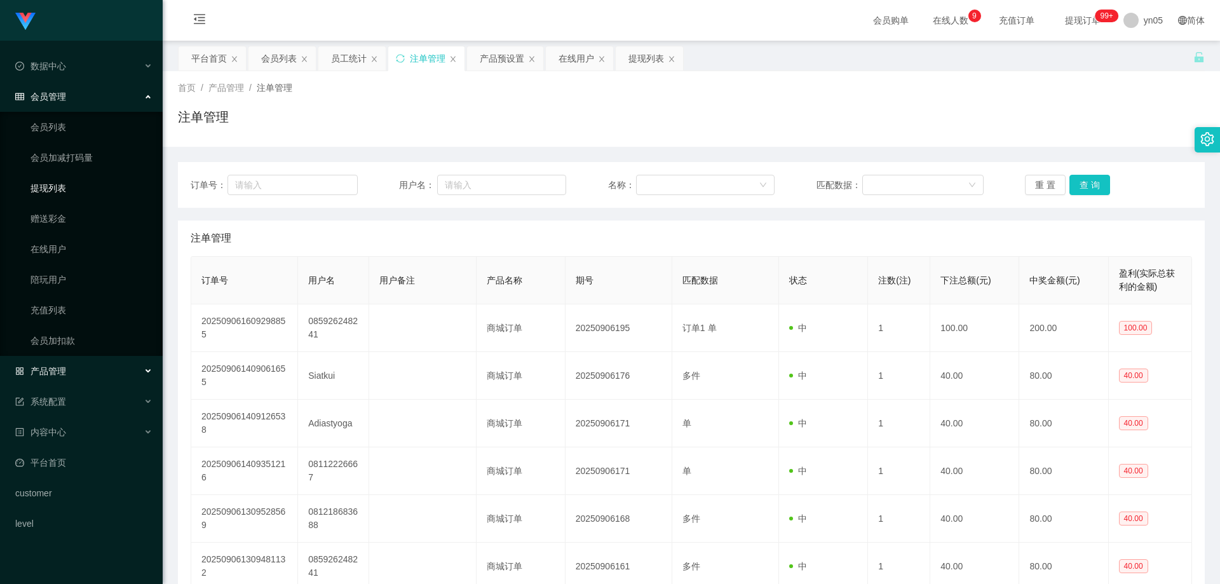
click at [68, 188] on link "提现列表" at bounding box center [91, 187] width 122 height 25
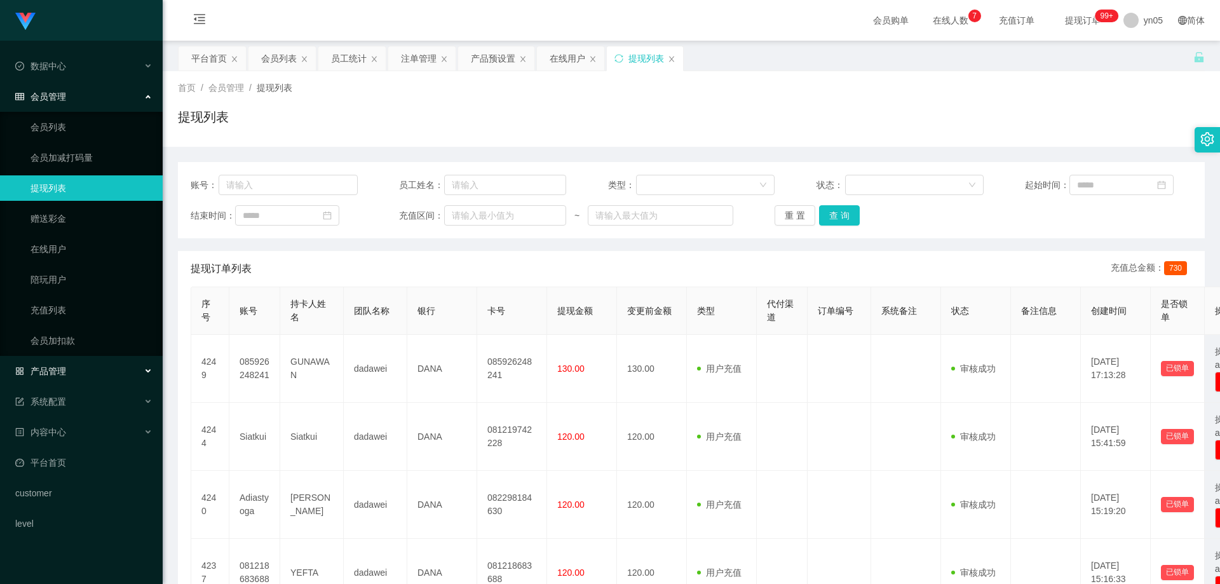
click at [66, 367] on div "产品管理" at bounding box center [81, 370] width 163 height 25
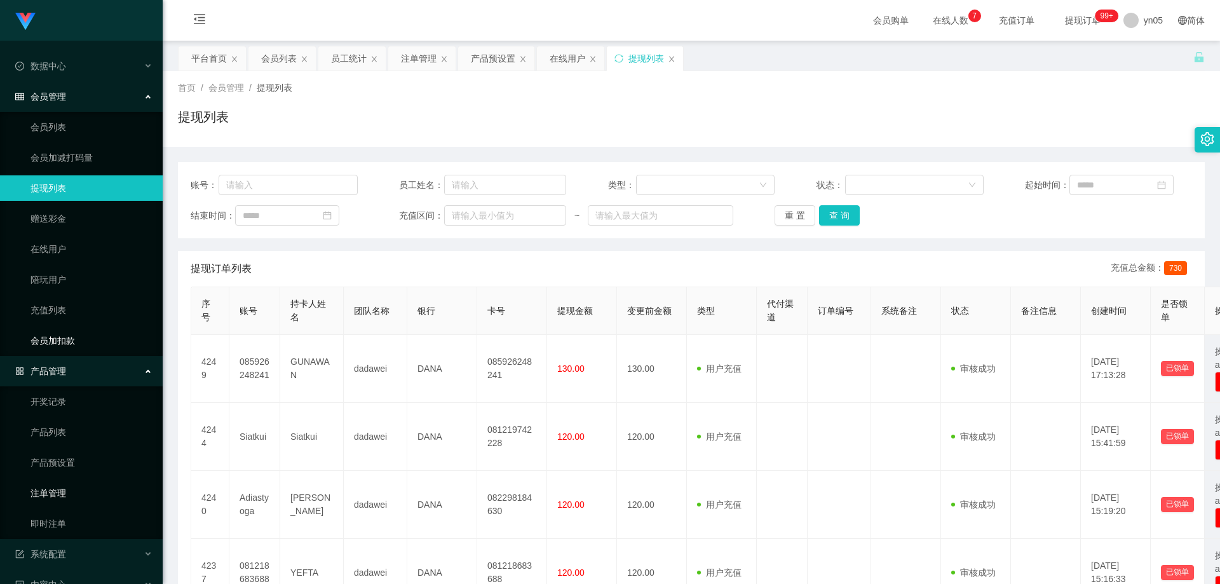
drag, startPoint x: 60, startPoint y: 485, endPoint x: 57, endPoint y: 349, distance: 136.6
click at [60, 485] on link "注单管理" at bounding box center [91, 492] width 122 height 25
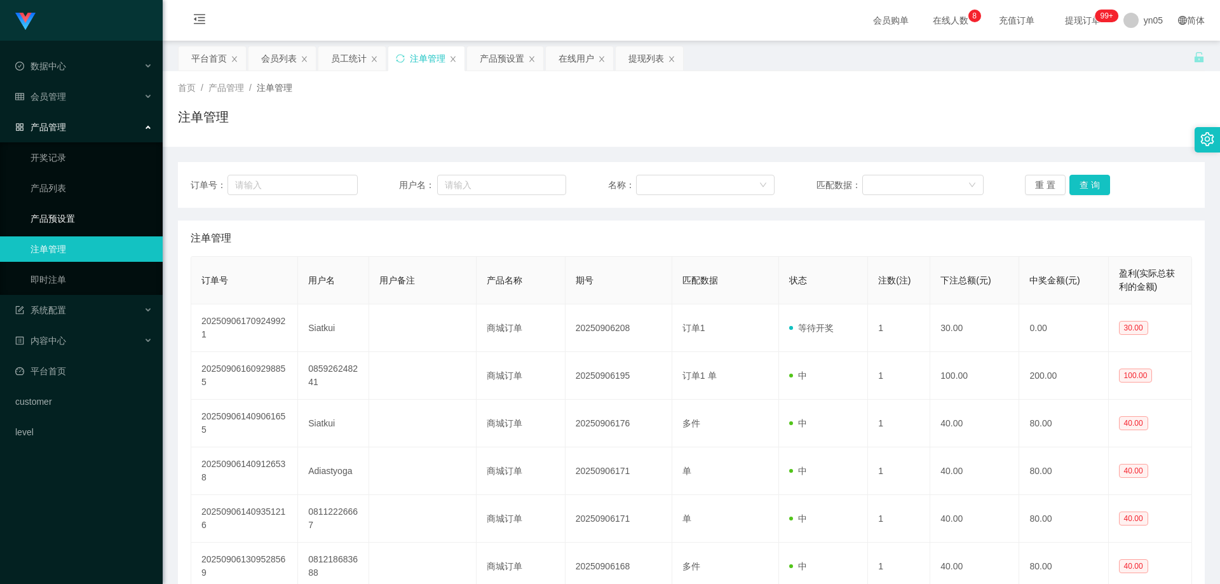
click at [78, 213] on link "产品预设置" at bounding box center [91, 218] width 122 height 25
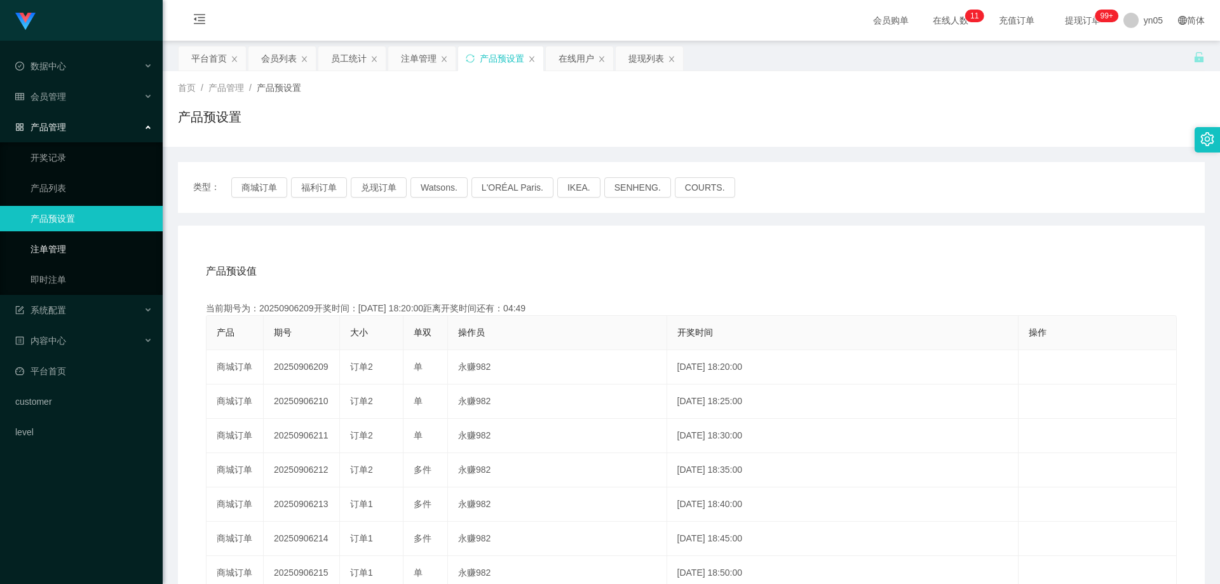
click at [64, 250] on link "注单管理" at bounding box center [91, 248] width 122 height 25
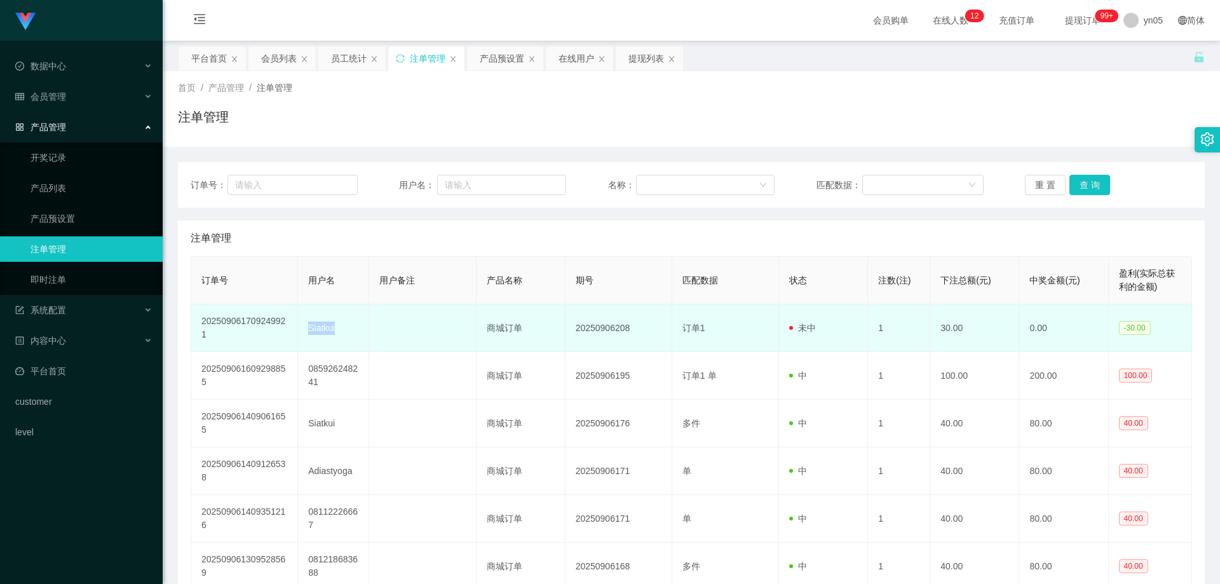
drag, startPoint x: 0, startPoint y: 0, endPoint x: 324, endPoint y: 324, distance: 458.2
click at [324, 324] on td "Siatkui" at bounding box center [333, 328] width 71 height 48
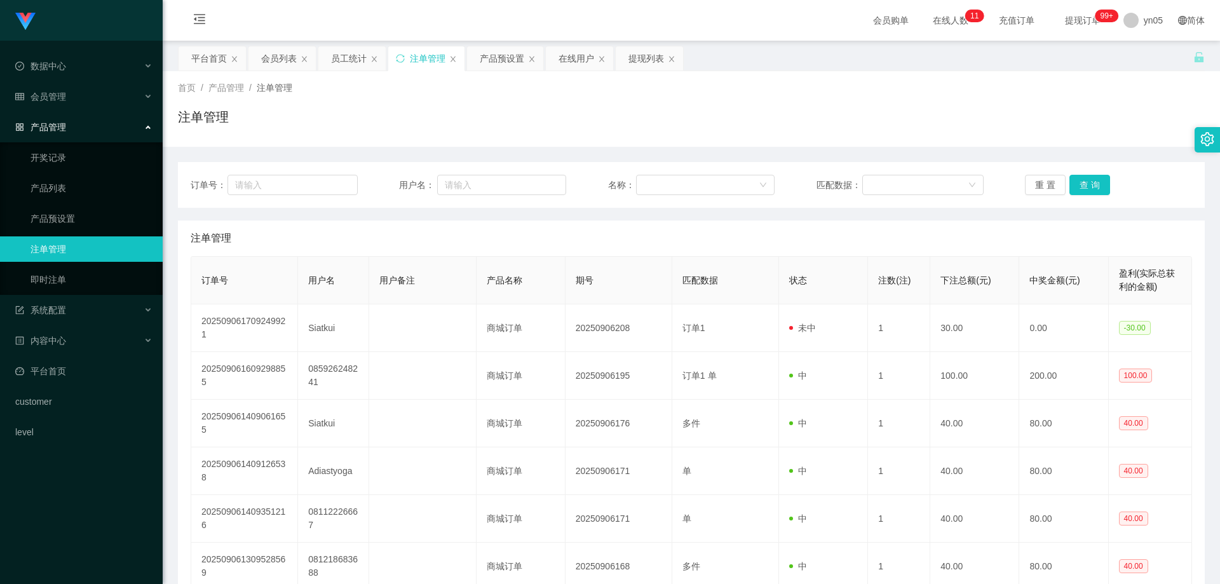
click at [71, 83] on ul "数据中心 会员管理 产品管理 开奖记录 产品列表 产品预设置 注单管理 即时注单 系统配置 内容中心 平台首页 customer level" at bounding box center [81, 249] width 163 height 417
click at [67, 97] on div "会员管理" at bounding box center [81, 96] width 163 height 25
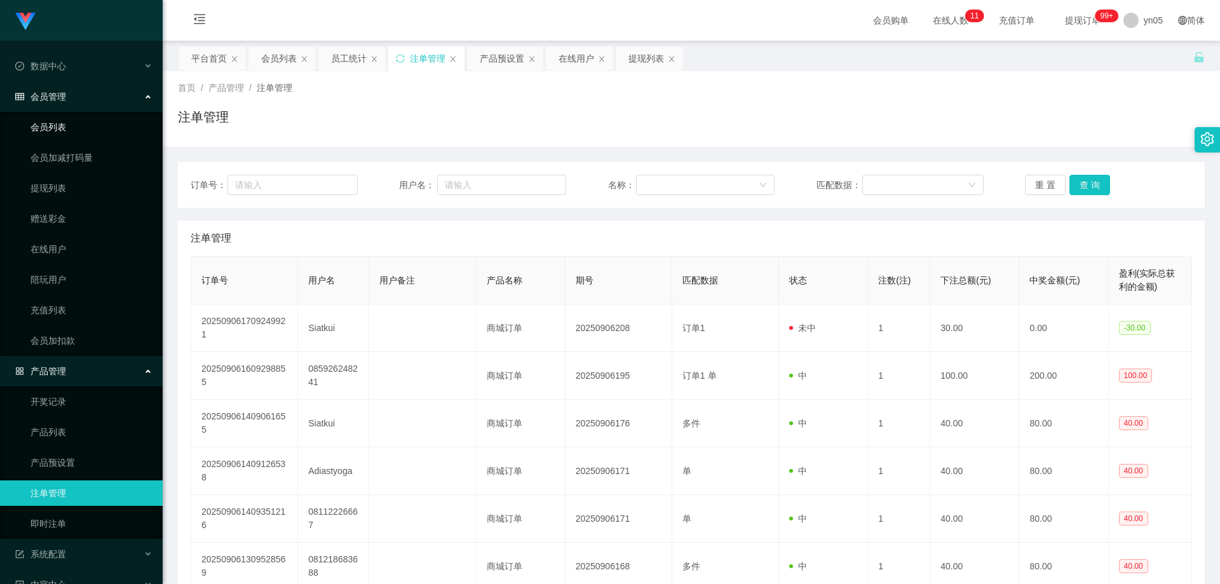
click at [54, 135] on link "会员列表" at bounding box center [91, 126] width 122 height 25
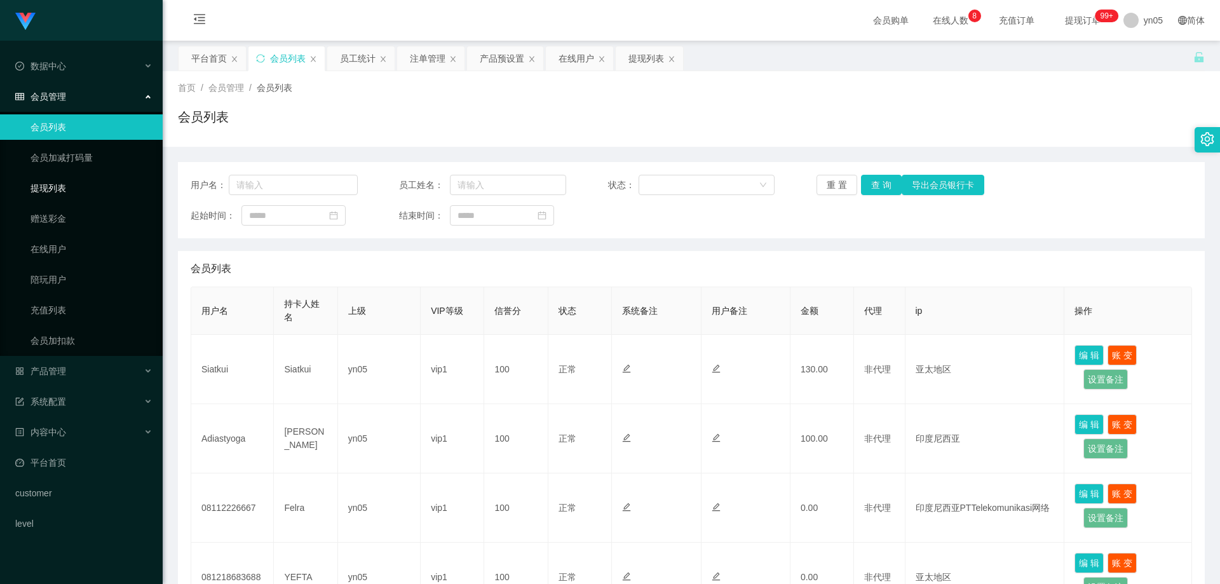
click at [56, 187] on link "提现列表" at bounding box center [91, 187] width 122 height 25
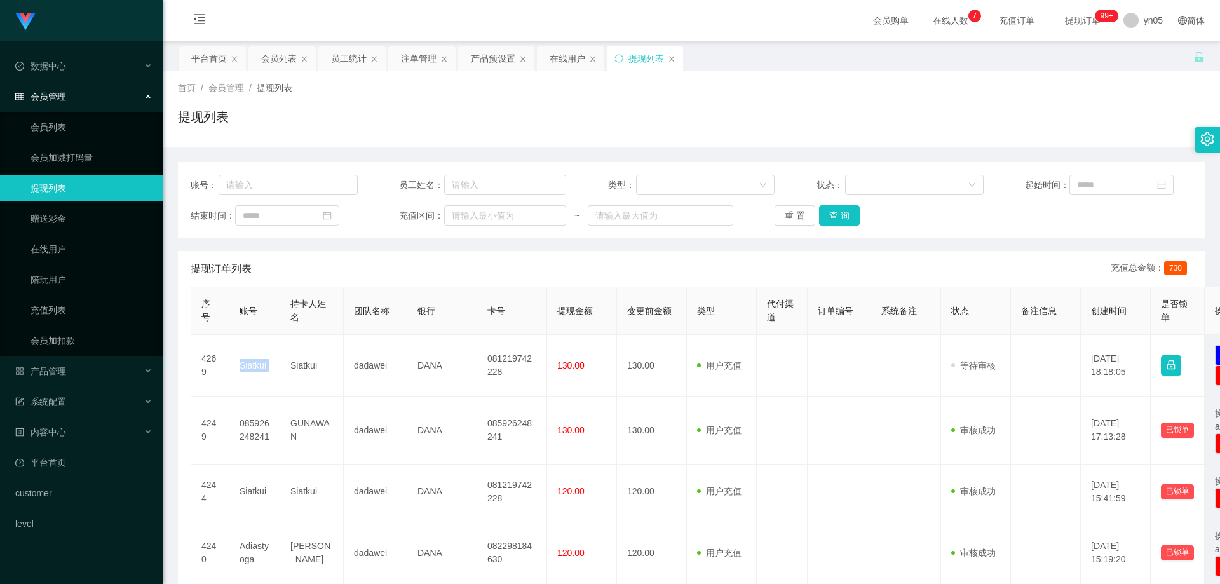
click at [247, 369] on td "Siatkui" at bounding box center [254, 366] width 51 height 62
click at [50, 366] on span "产品管理" at bounding box center [40, 371] width 51 height 10
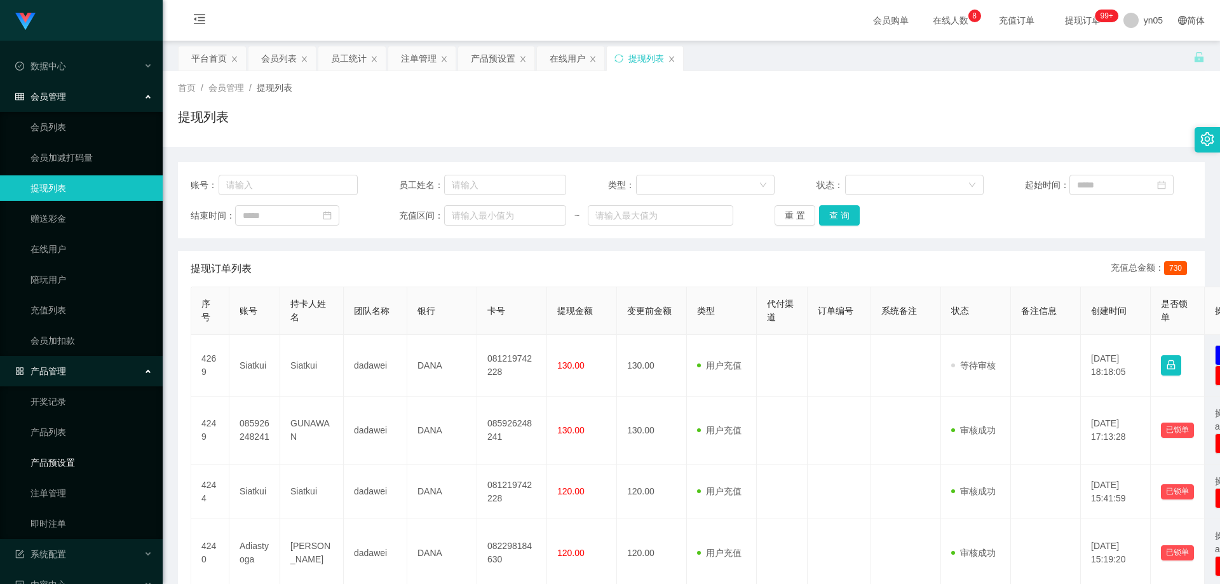
click at [65, 464] on link "产品预设置" at bounding box center [91, 462] width 122 height 25
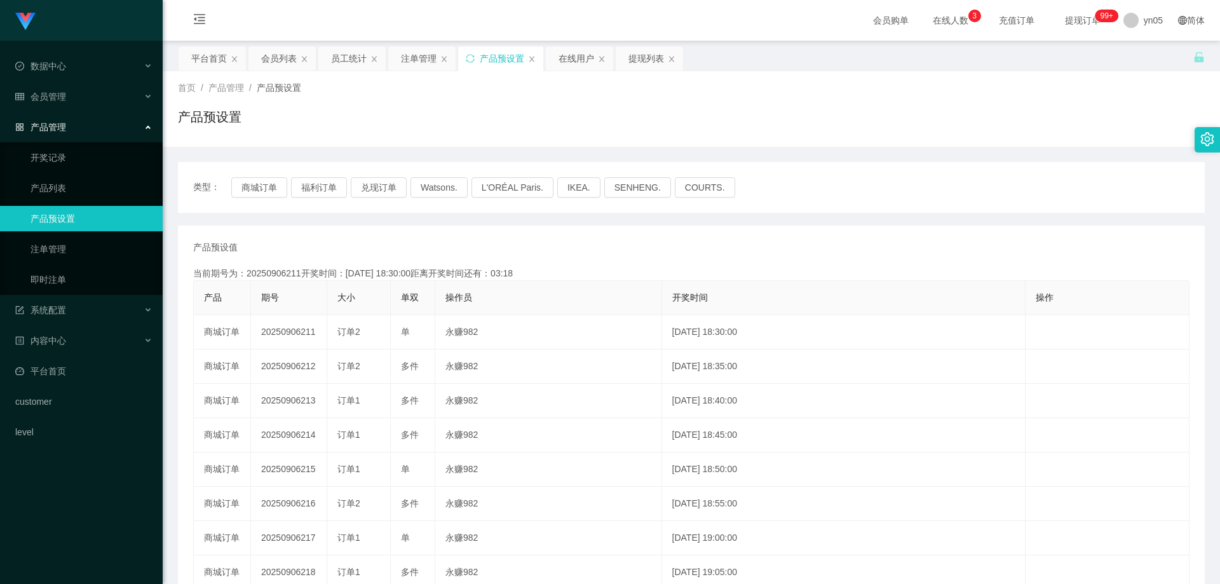
click at [73, 236] on ul "开奖记录 产品列表 产品预设置 注单管理 即时注单" at bounding box center [81, 218] width 163 height 152
click at [71, 244] on link "注单管理" at bounding box center [91, 248] width 122 height 25
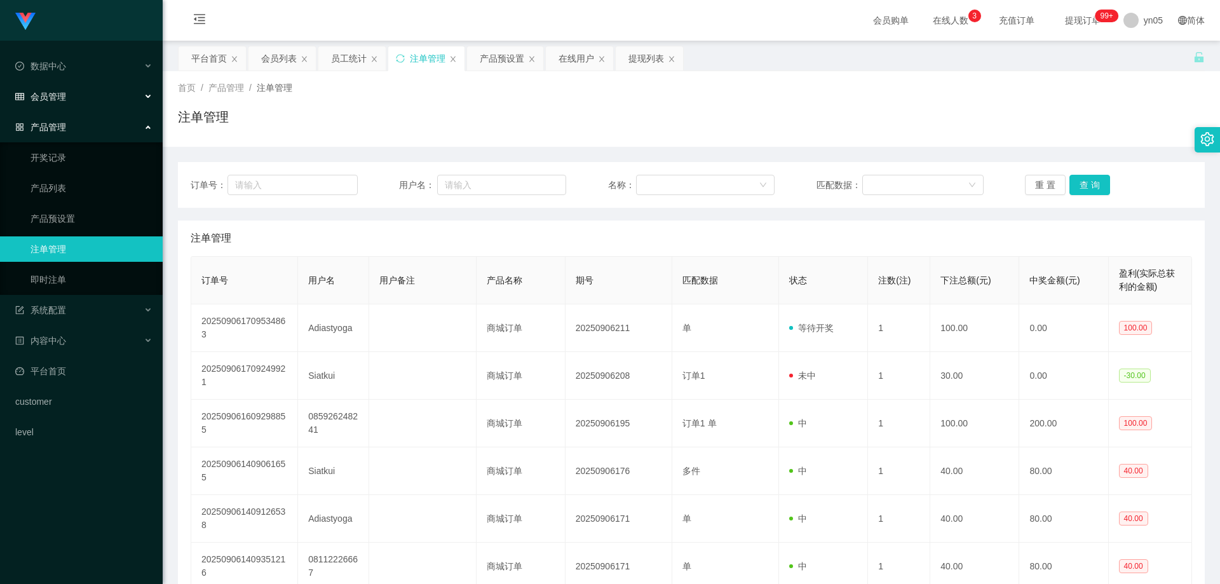
click at [74, 102] on div "会员管理" at bounding box center [81, 96] width 163 height 25
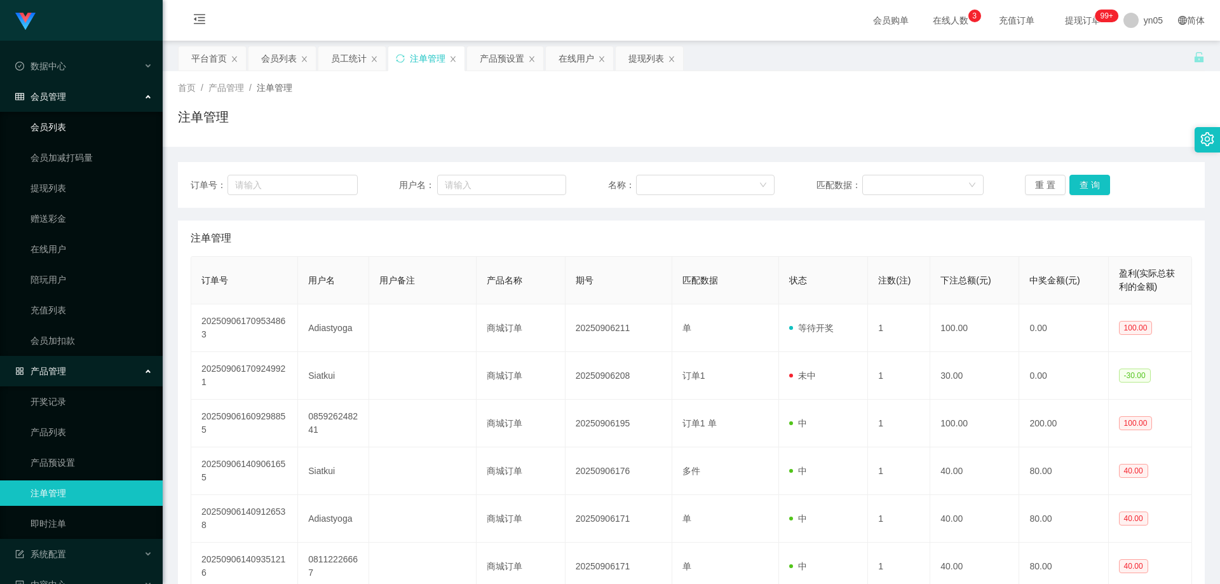
click at [77, 126] on link "会员列表" at bounding box center [91, 126] width 122 height 25
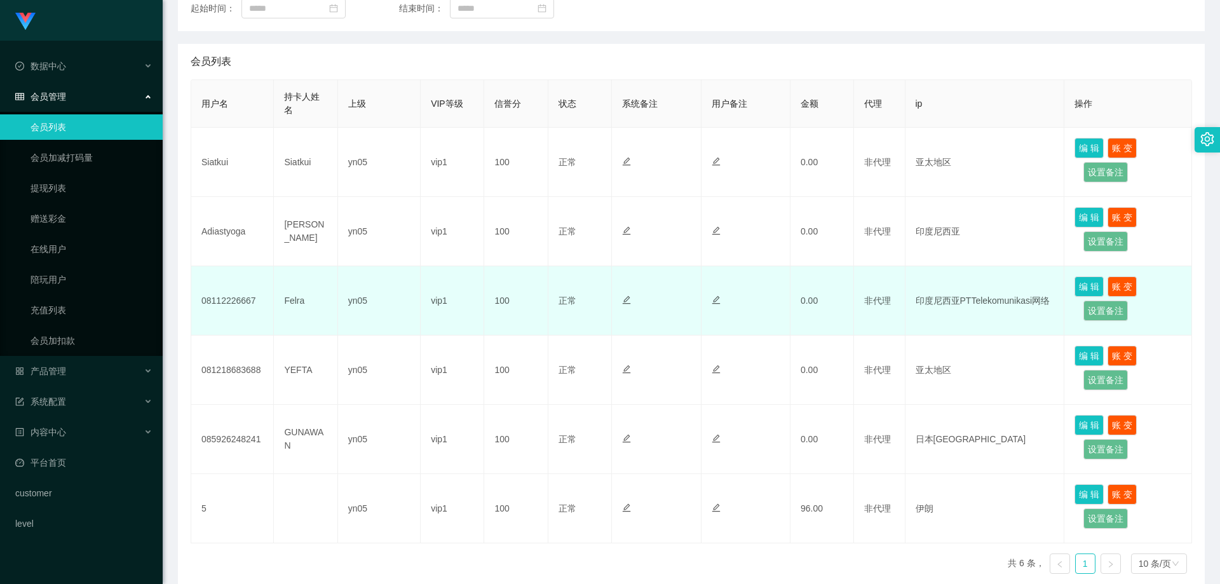
scroll to position [266, 0]
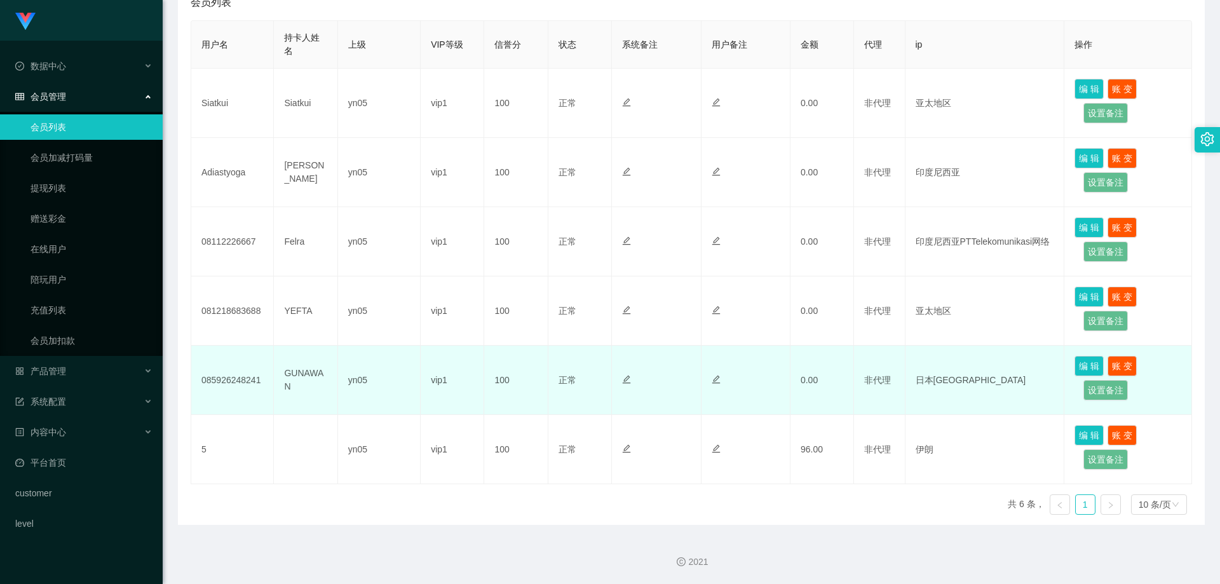
click at [293, 372] on td "GUNAWAN" at bounding box center [306, 380] width 64 height 69
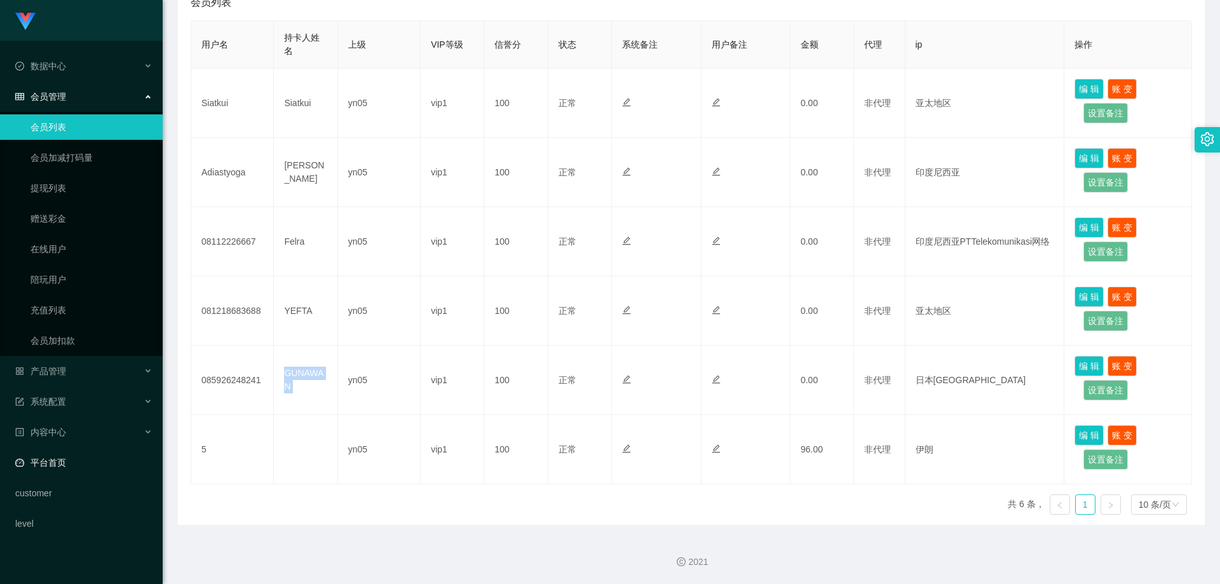
copy td "GUNAWAN"
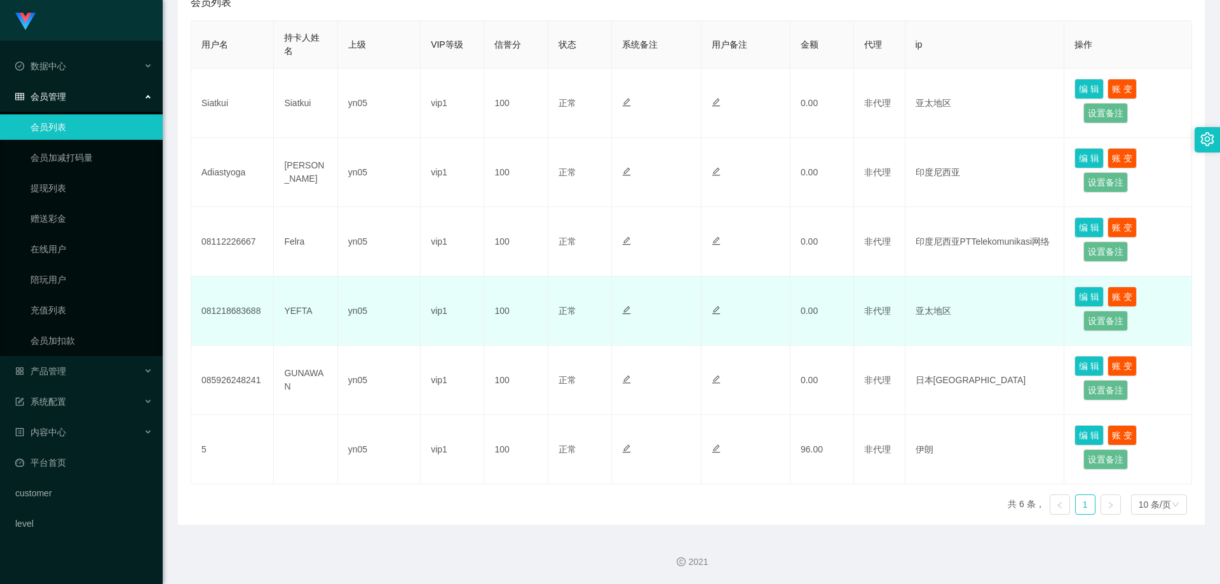
click at [300, 311] on td "YEFTA" at bounding box center [306, 310] width 64 height 69
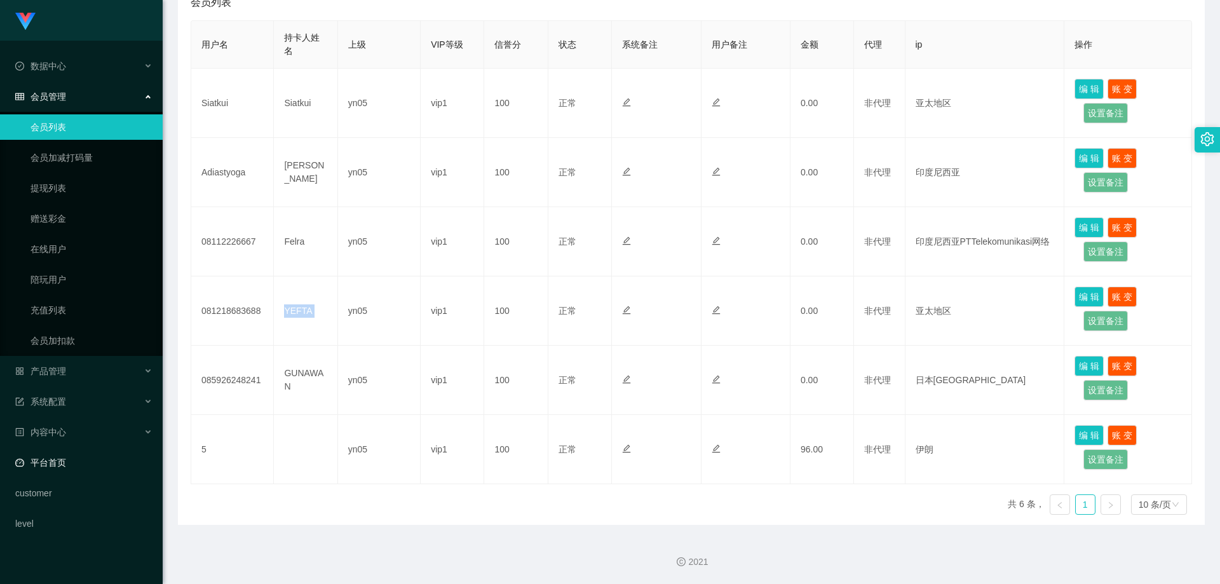
copy td "YEFTA"
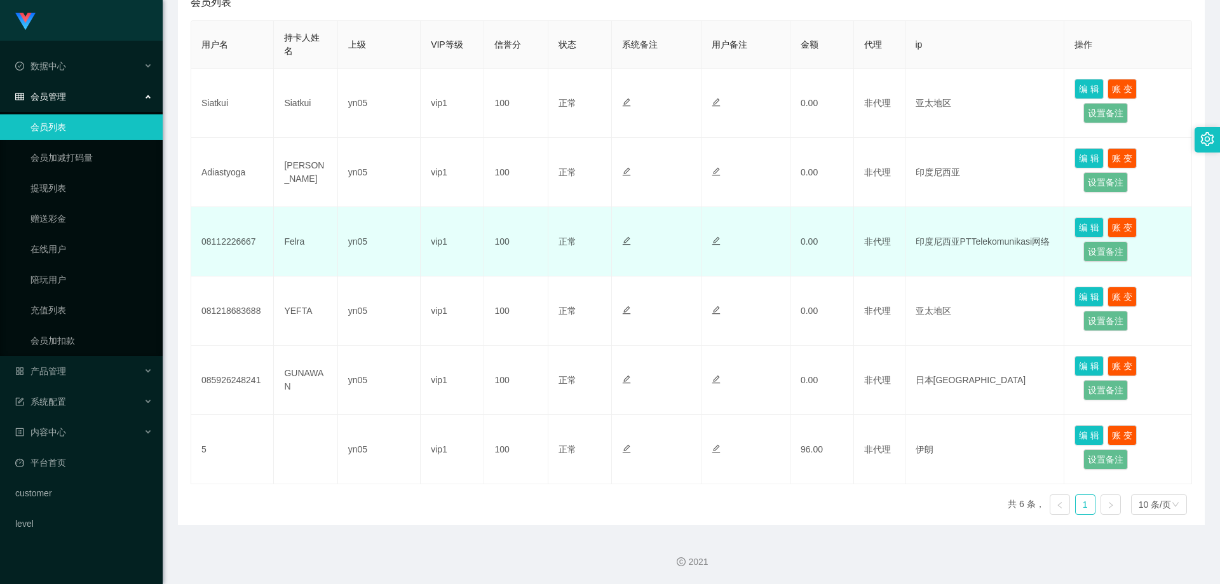
click at [286, 240] on td "Felra" at bounding box center [306, 241] width 64 height 69
click at [286, 239] on td "Felra" at bounding box center [306, 241] width 64 height 69
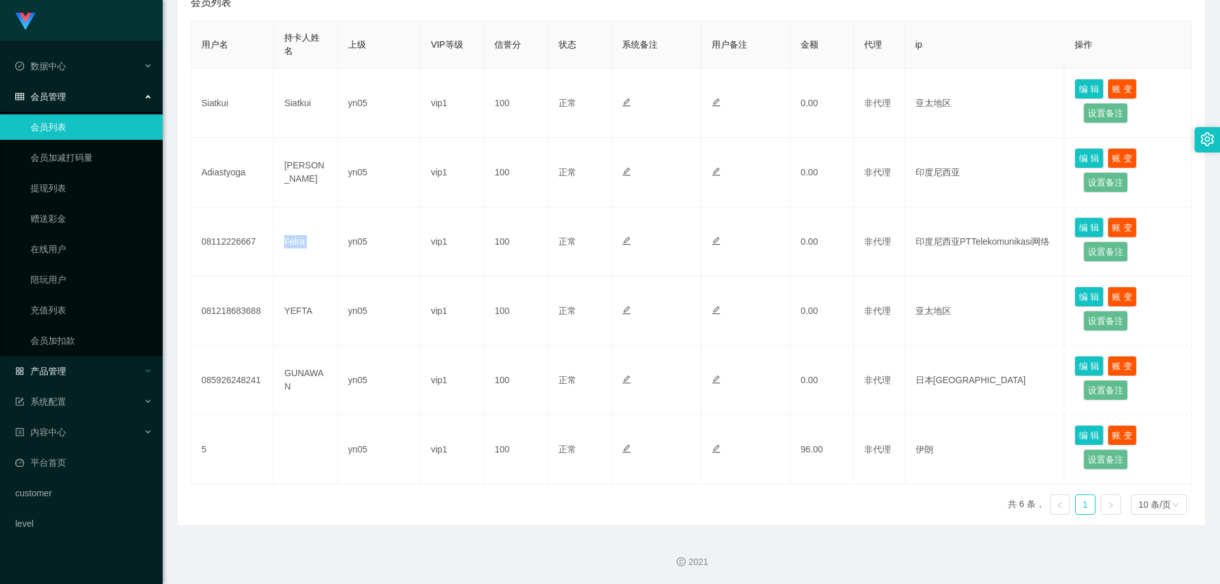
copy td "Felra"
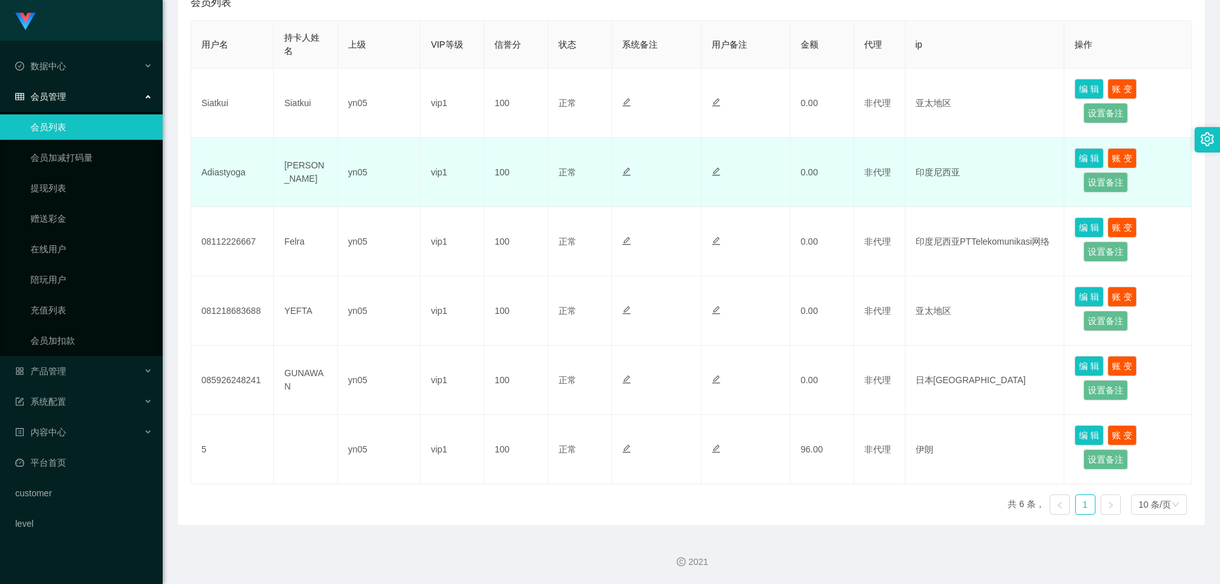
click at [298, 170] on td "[PERSON_NAME]" at bounding box center [306, 172] width 64 height 69
copy td "[PERSON_NAME]"
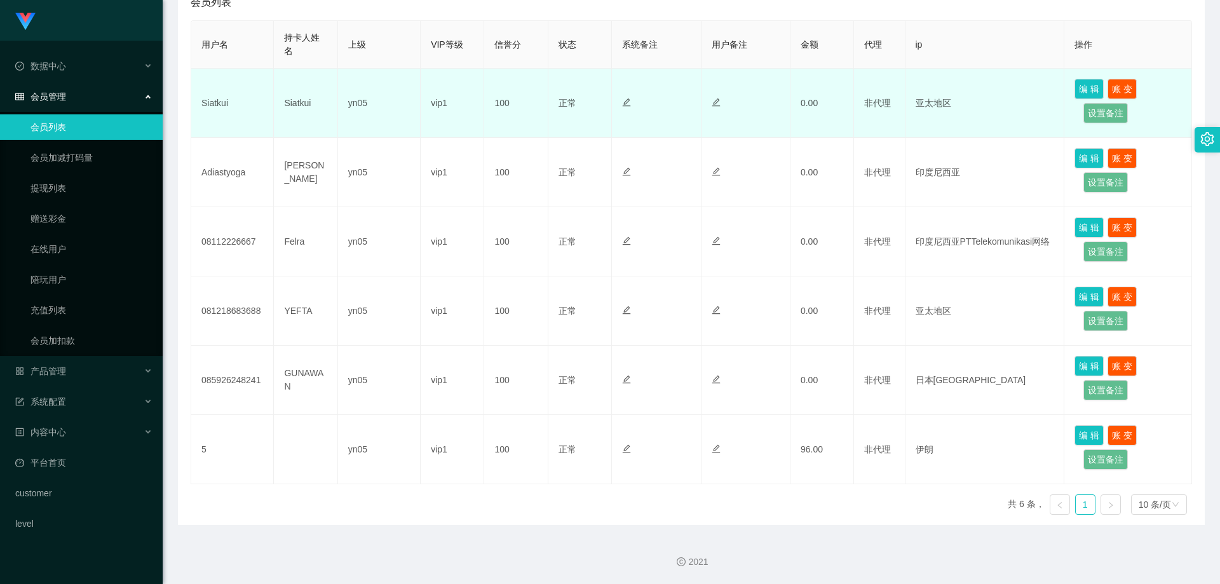
click at [302, 104] on td "Siatkui" at bounding box center [306, 103] width 64 height 69
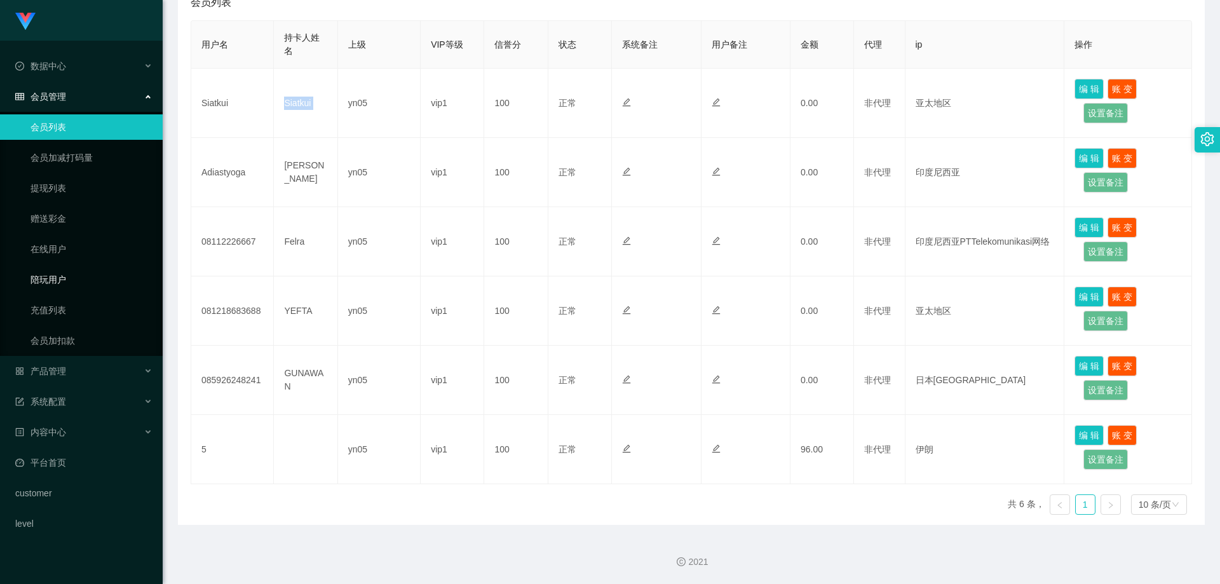
copy td "Siatkui"
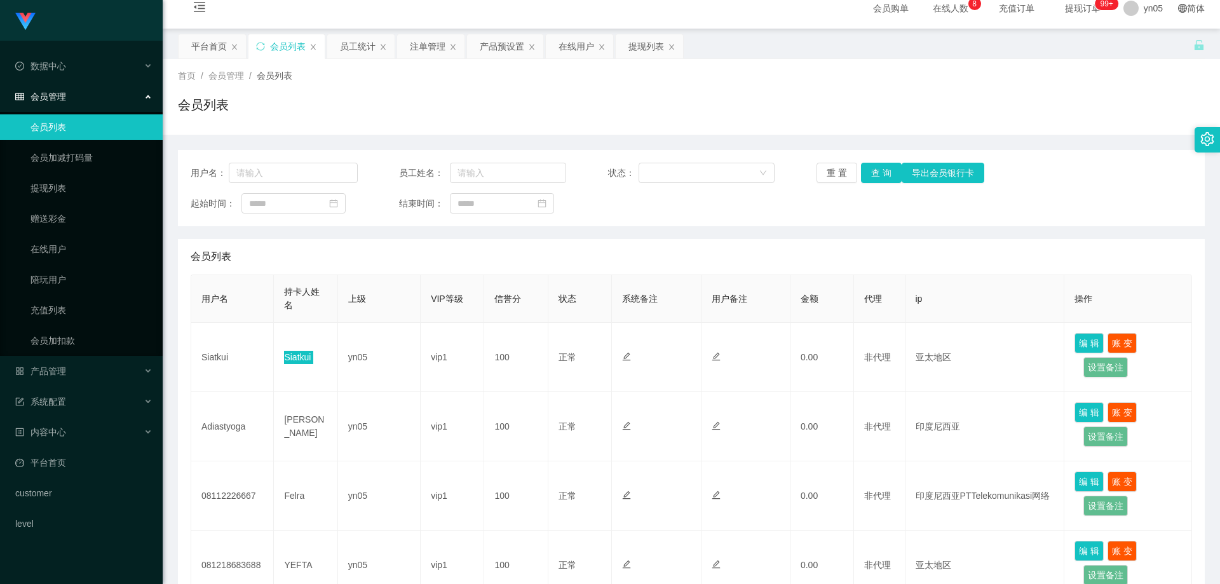
scroll to position [0, 0]
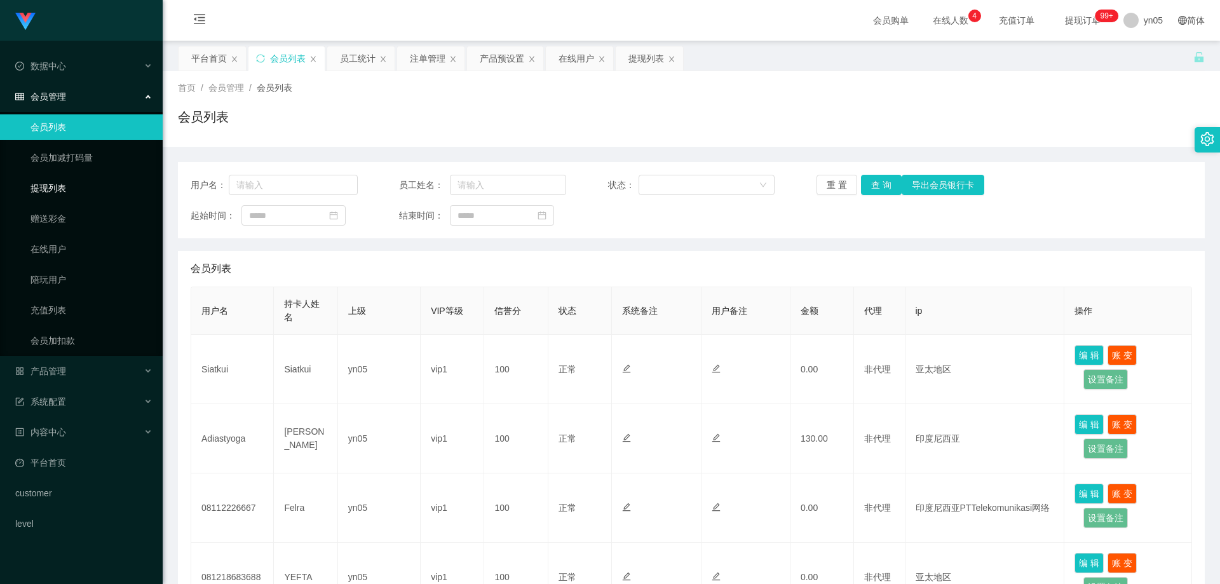
click at [57, 189] on link "提现列表" at bounding box center [91, 187] width 122 height 25
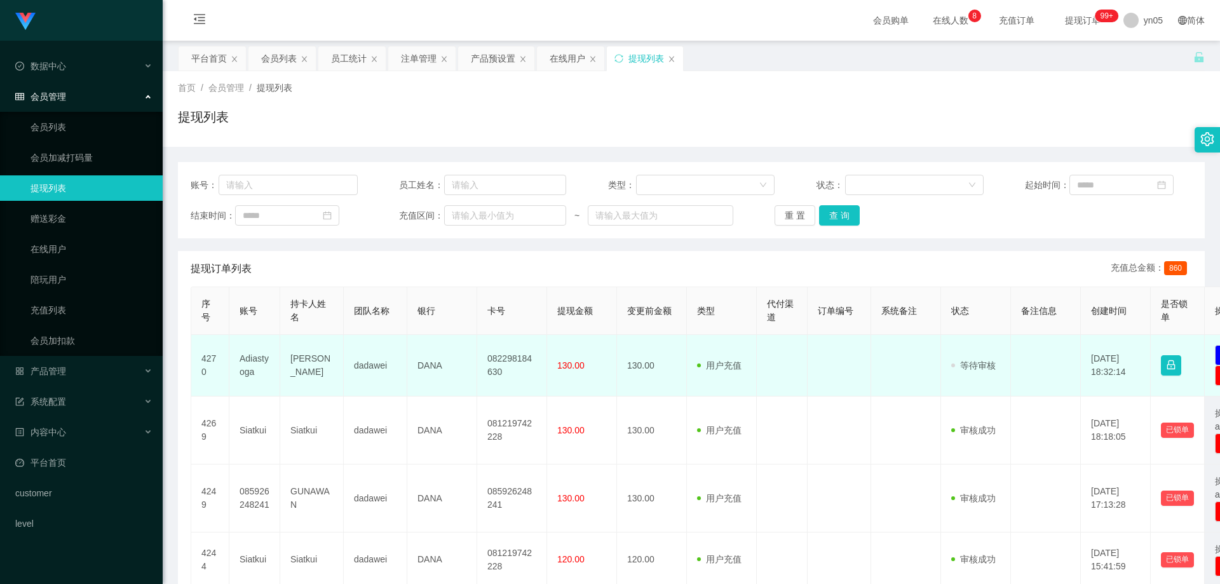
click at [248, 361] on td "Adiastyoga" at bounding box center [254, 366] width 51 height 62
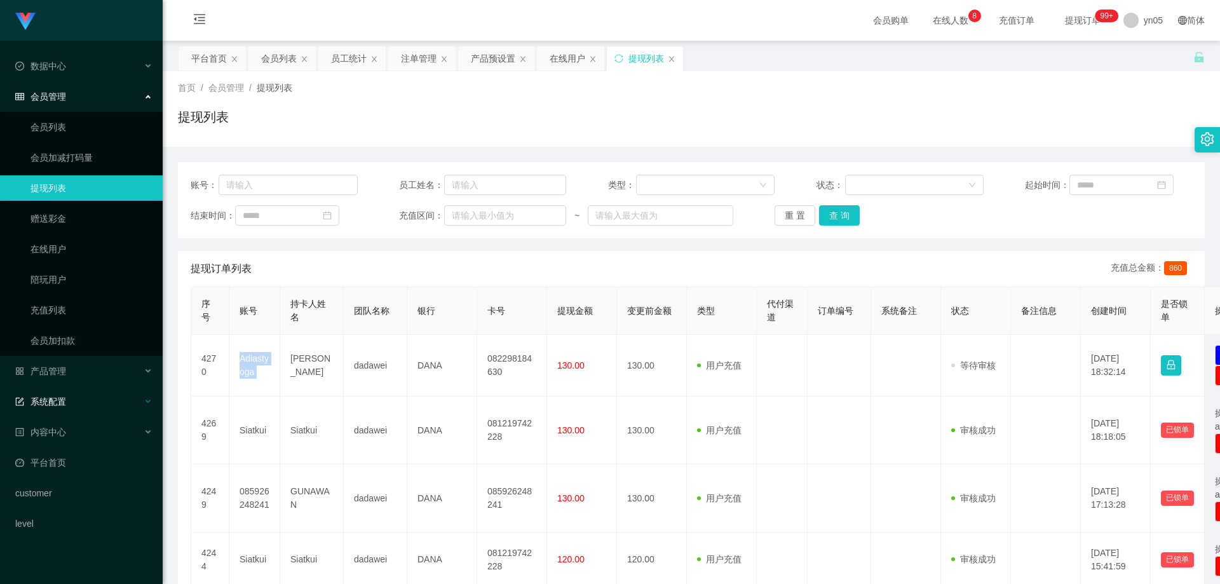
copy td "Adiastyoga"
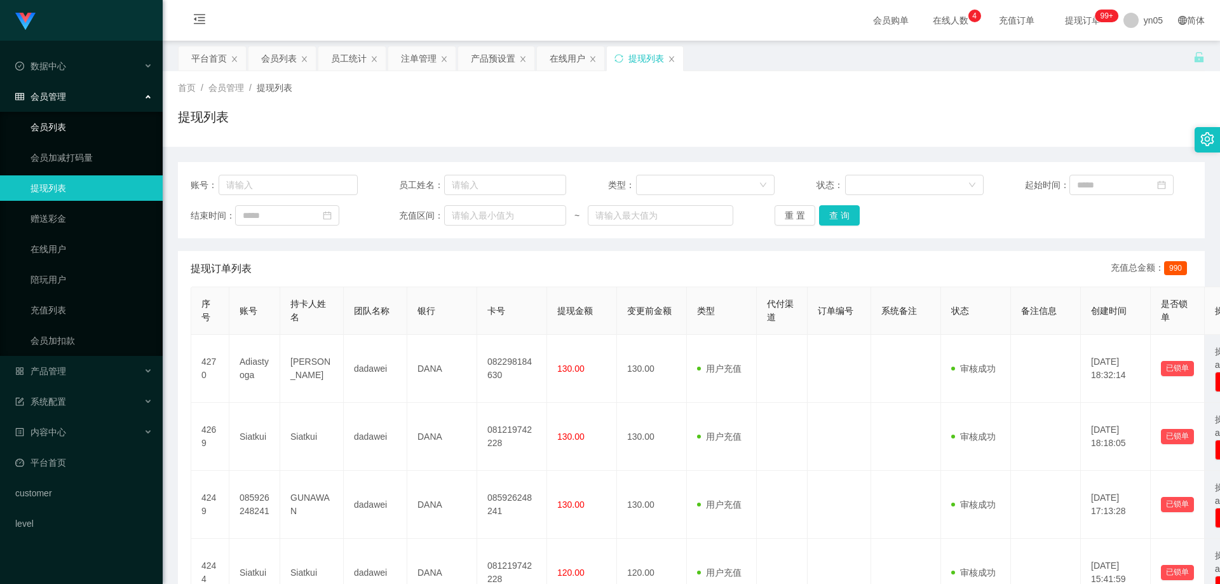
click at [69, 121] on link "会员列表" at bounding box center [91, 126] width 122 height 25
